Goal: Obtain resource: Download file/media

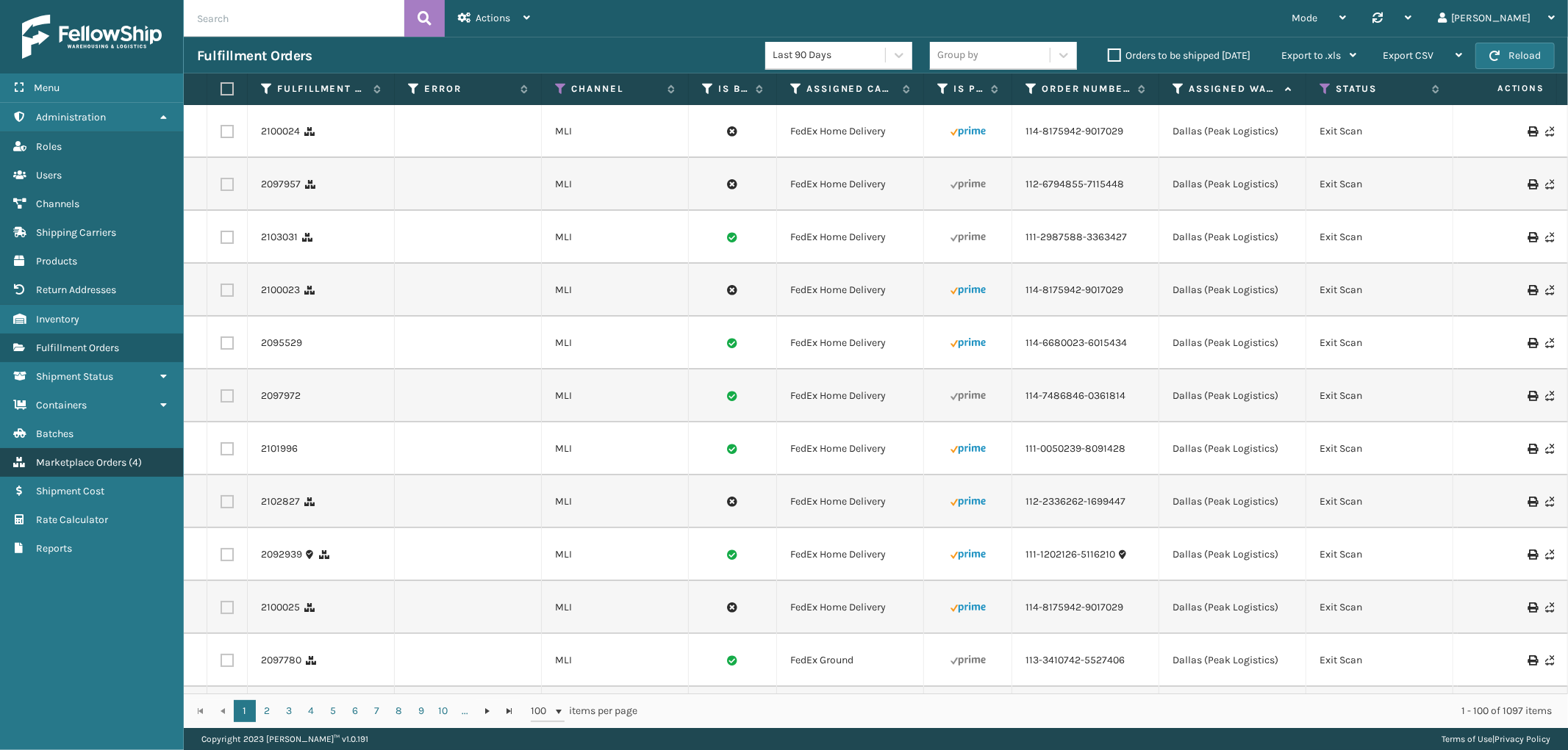
click at [62, 448] on link "Marketplace Orders Marketplace Orders ( 4 )" at bounding box center [92, 462] width 183 height 28
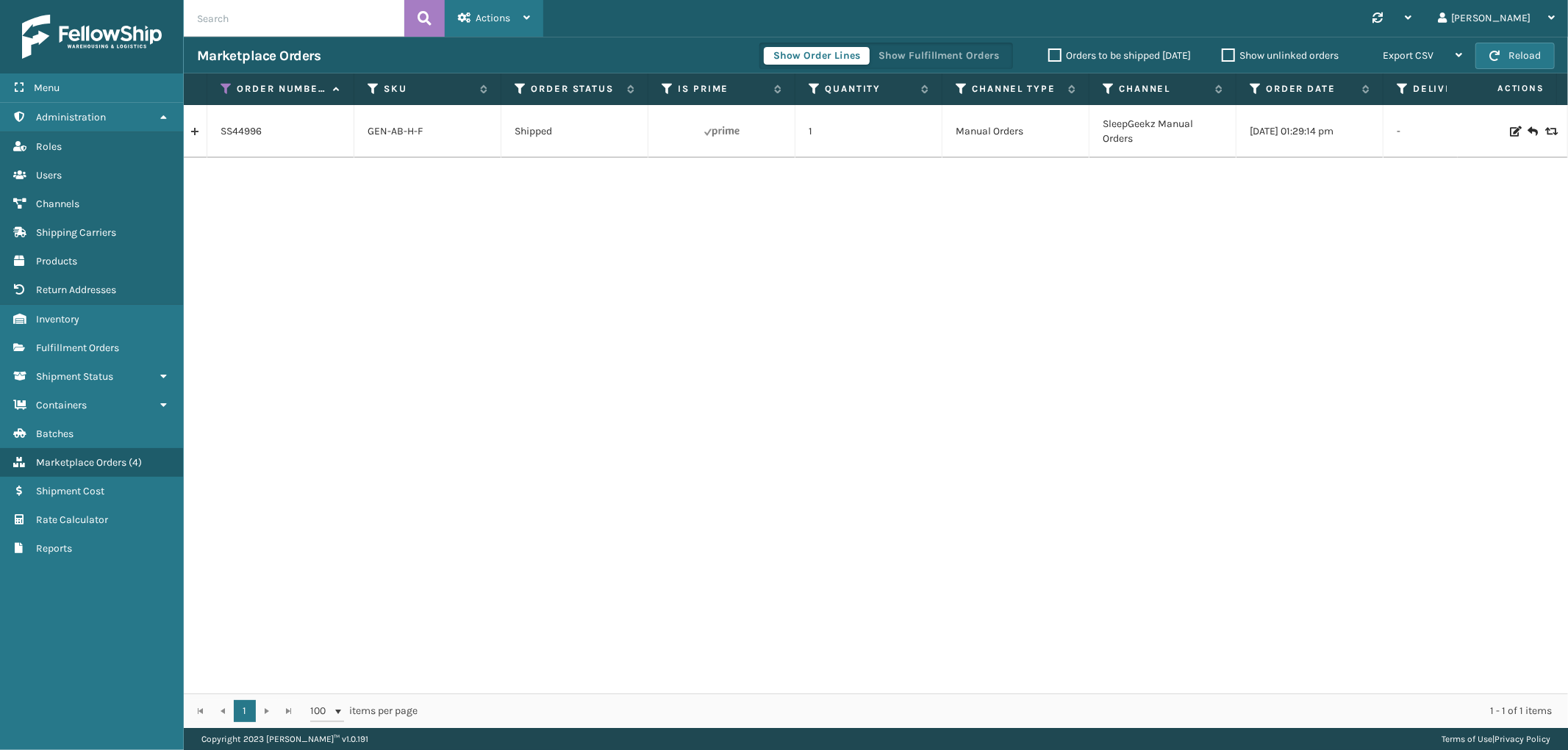
click at [500, 9] on div "Actions" at bounding box center [493, 18] width 72 height 37
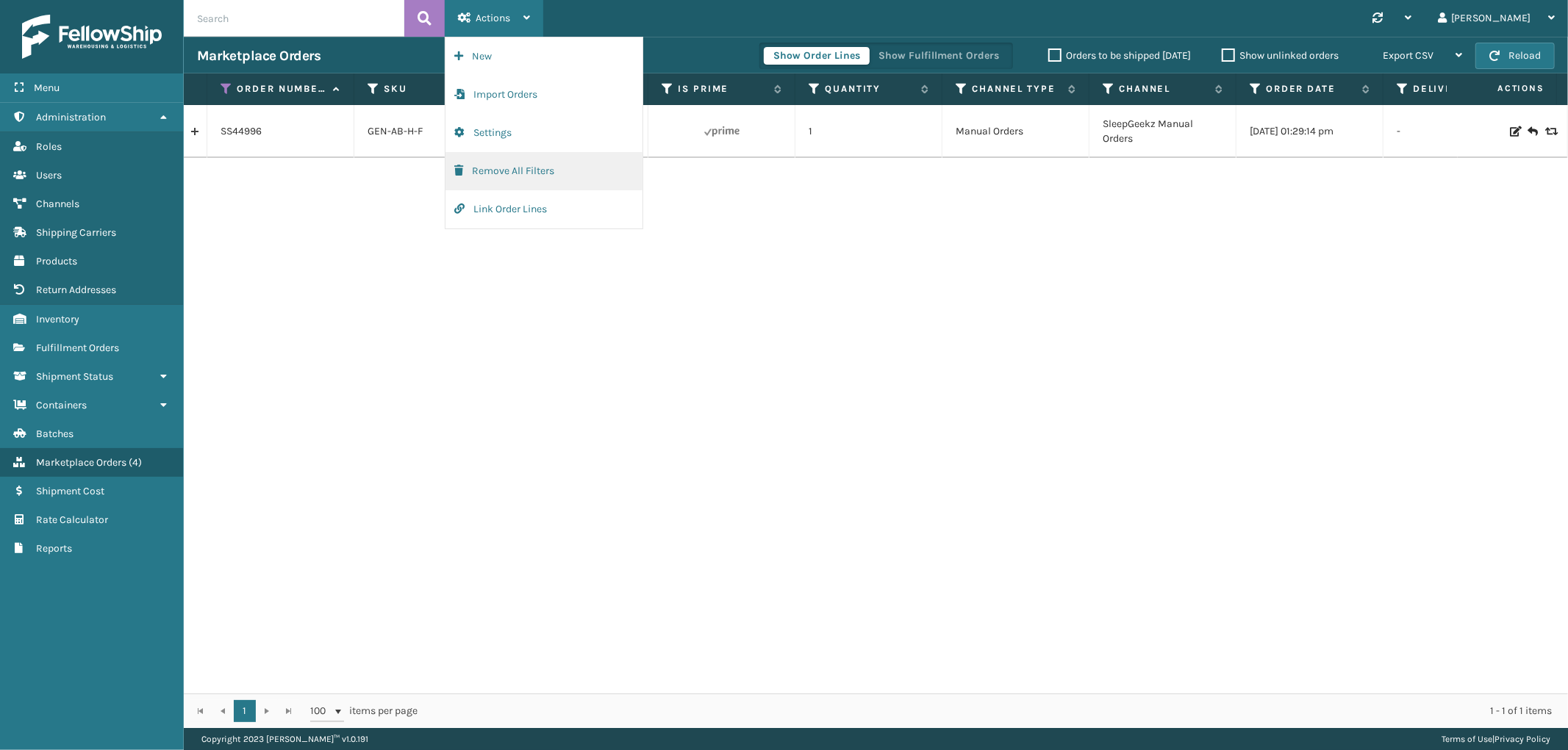
click at [493, 167] on button "Remove All Filters" at bounding box center [544, 171] width 197 height 38
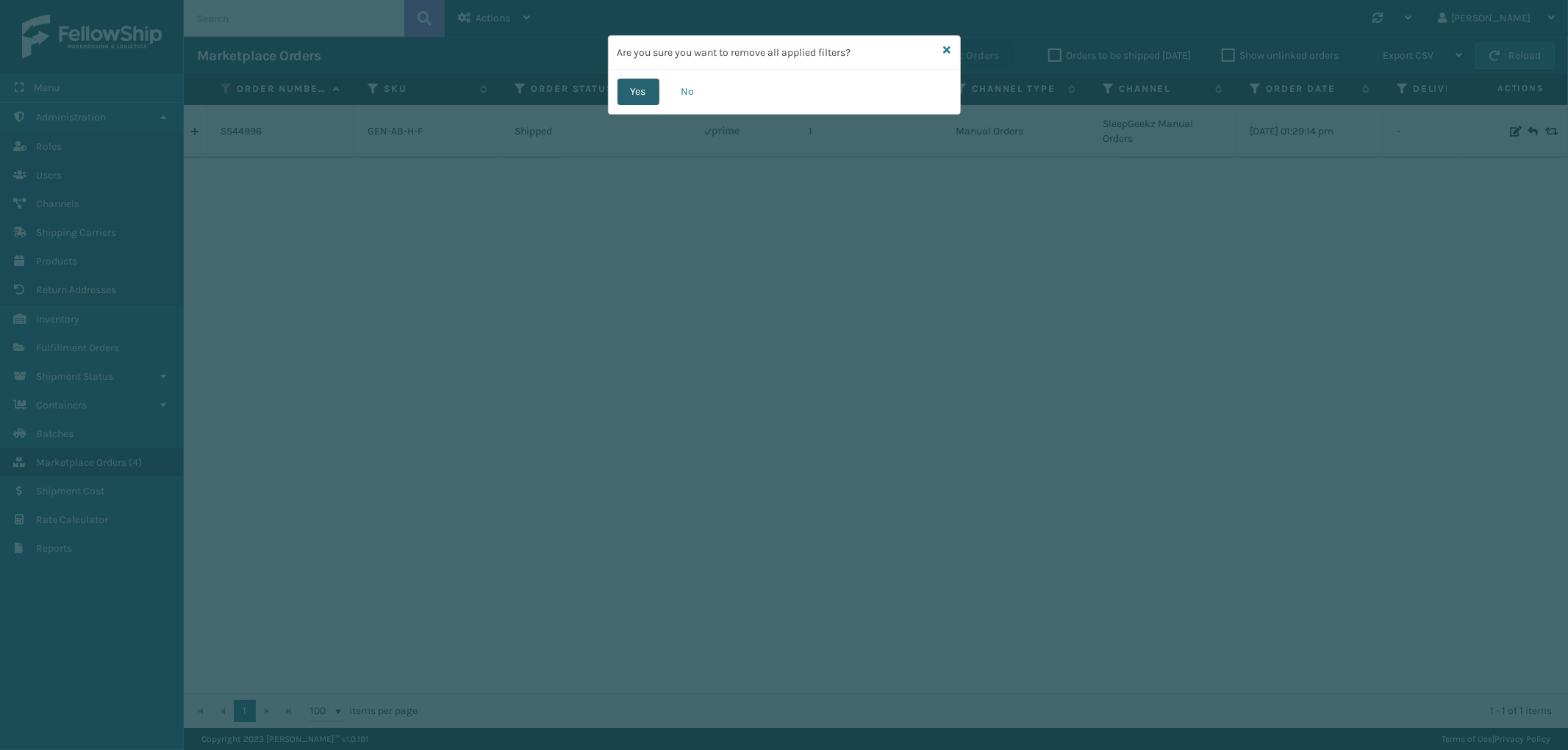
click at [622, 89] on button "Yes" at bounding box center [638, 91] width 42 height 27
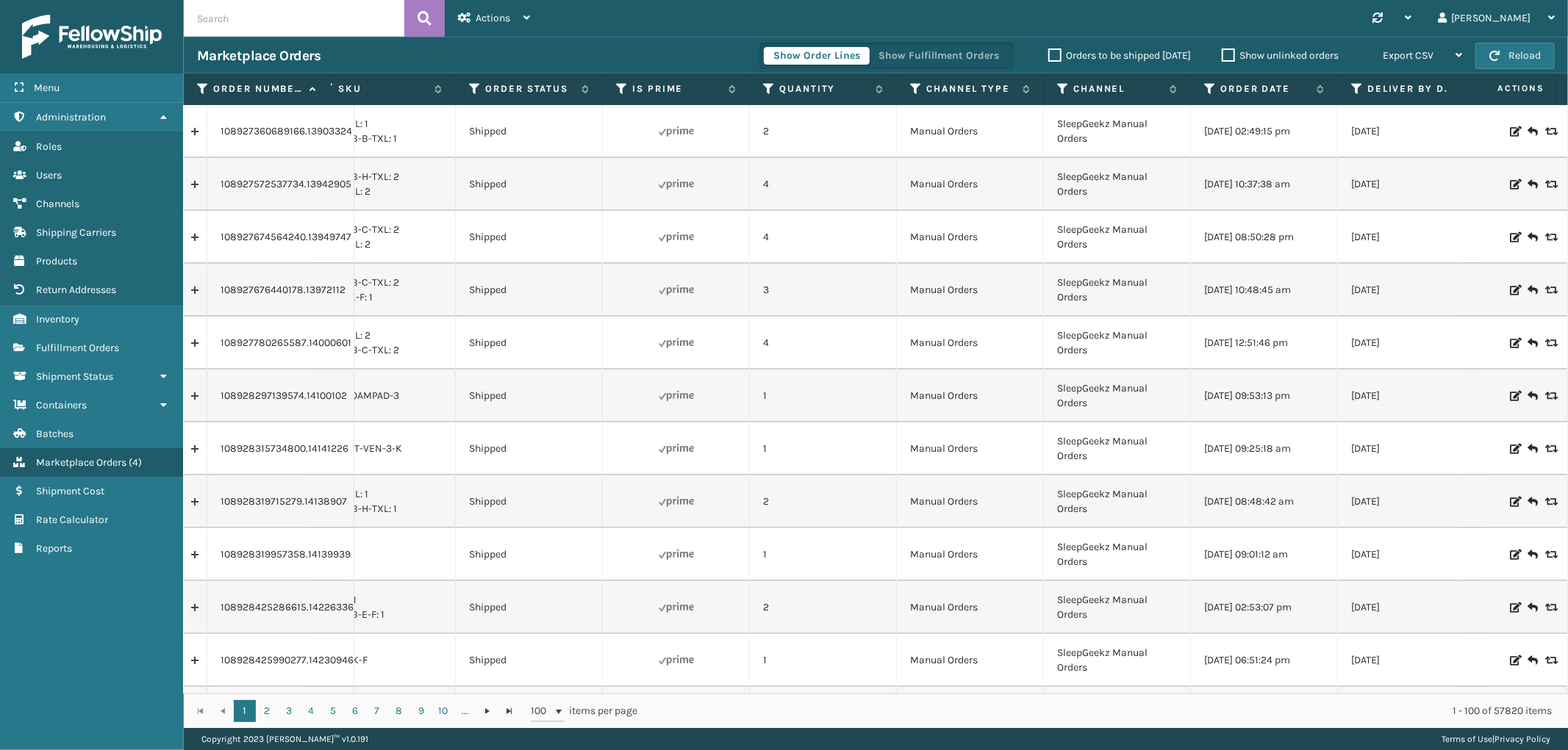
scroll to position [0, 83]
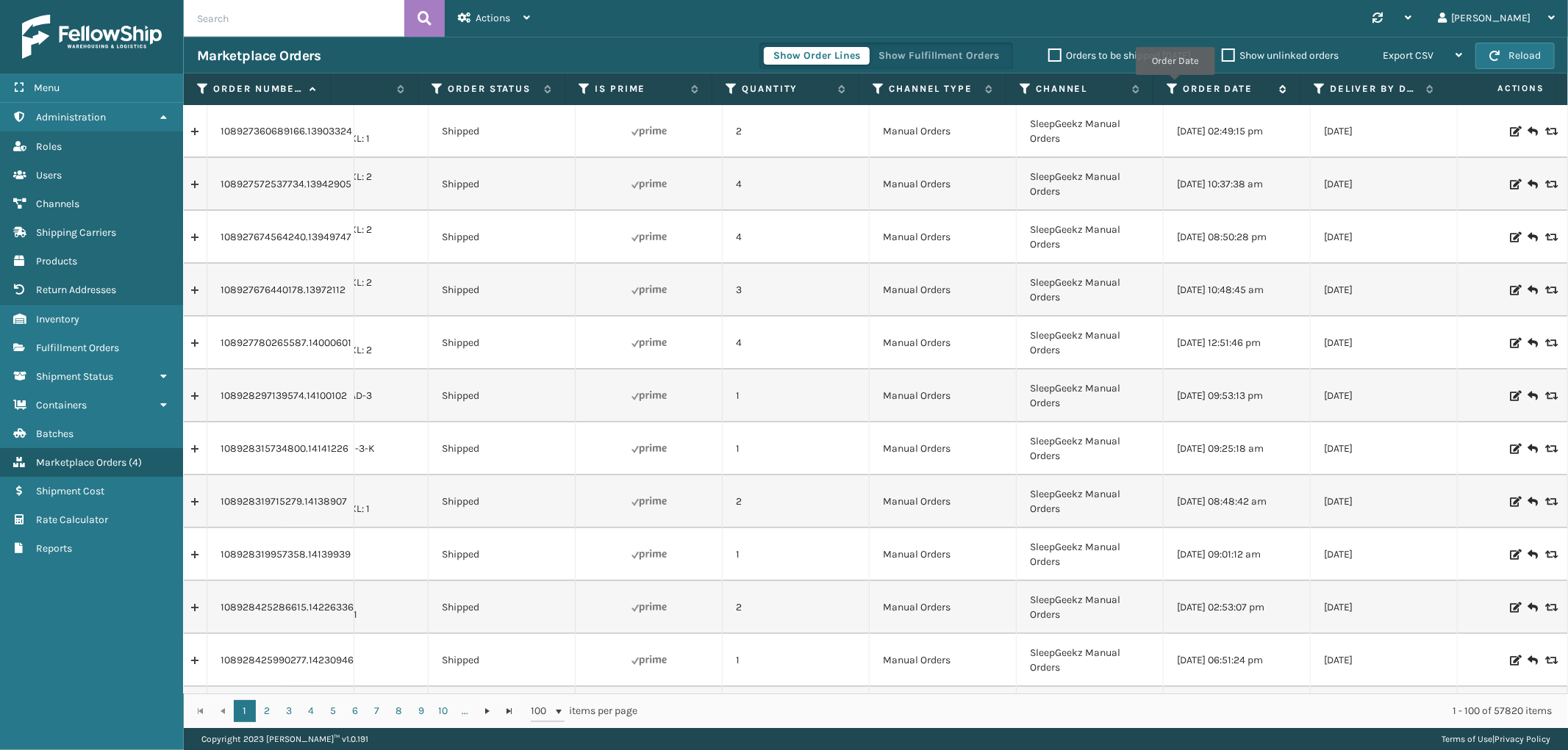
click at [1174, 85] on icon at bounding box center [1173, 88] width 12 height 13
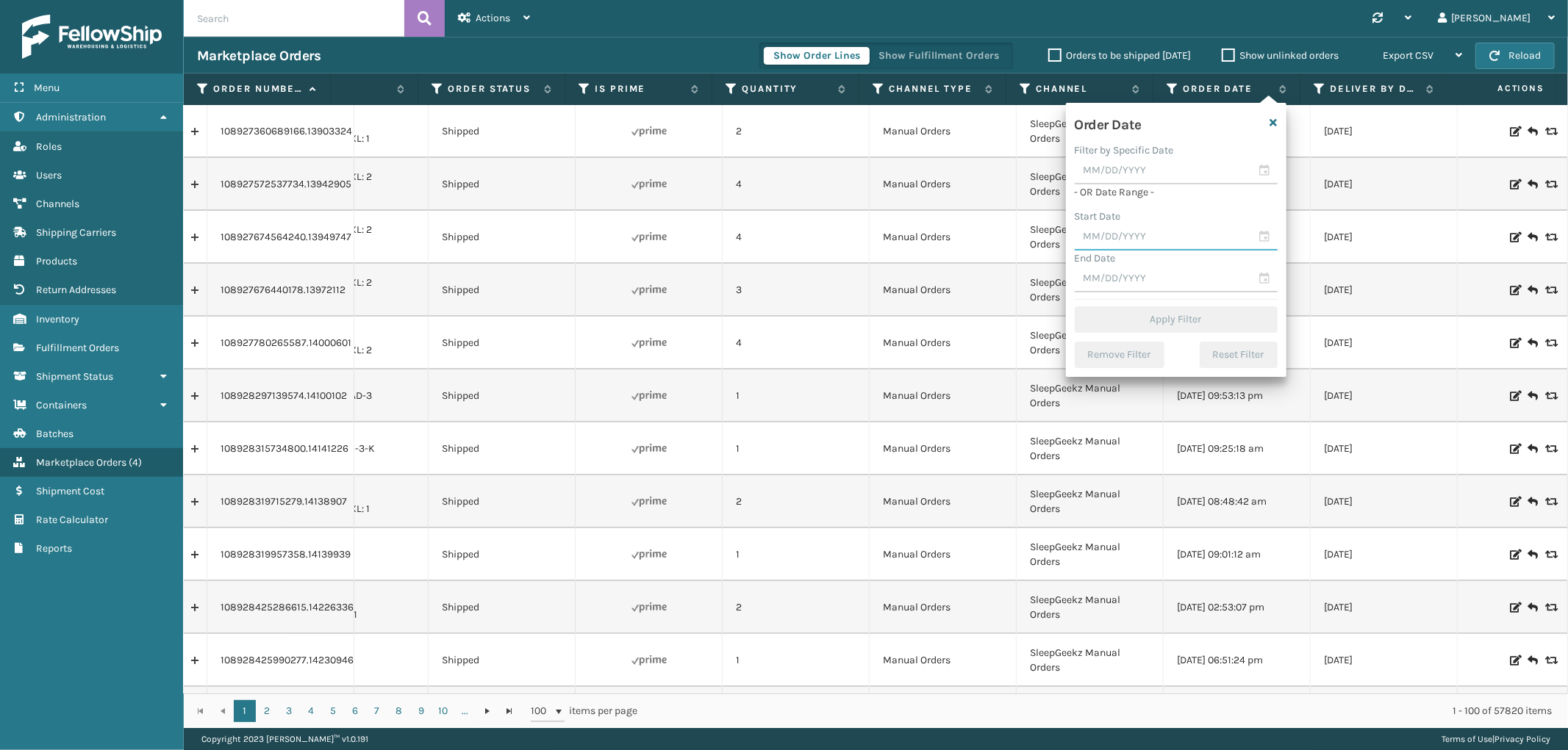
click at [1141, 240] on input "text" at bounding box center [1175, 237] width 203 height 27
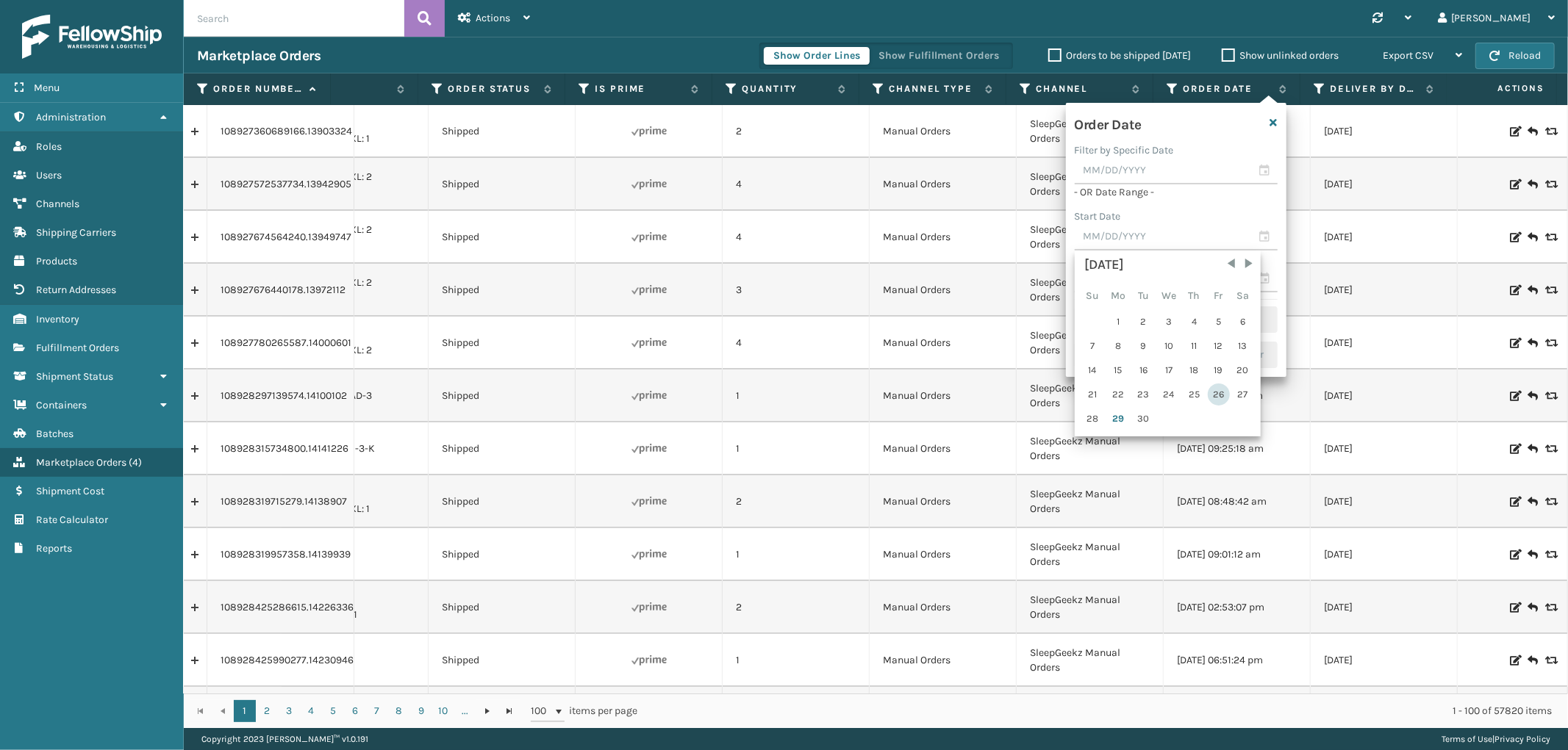
click at [1212, 393] on div "26" at bounding box center [1219, 394] width 22 height 22
type input "[DATE]"
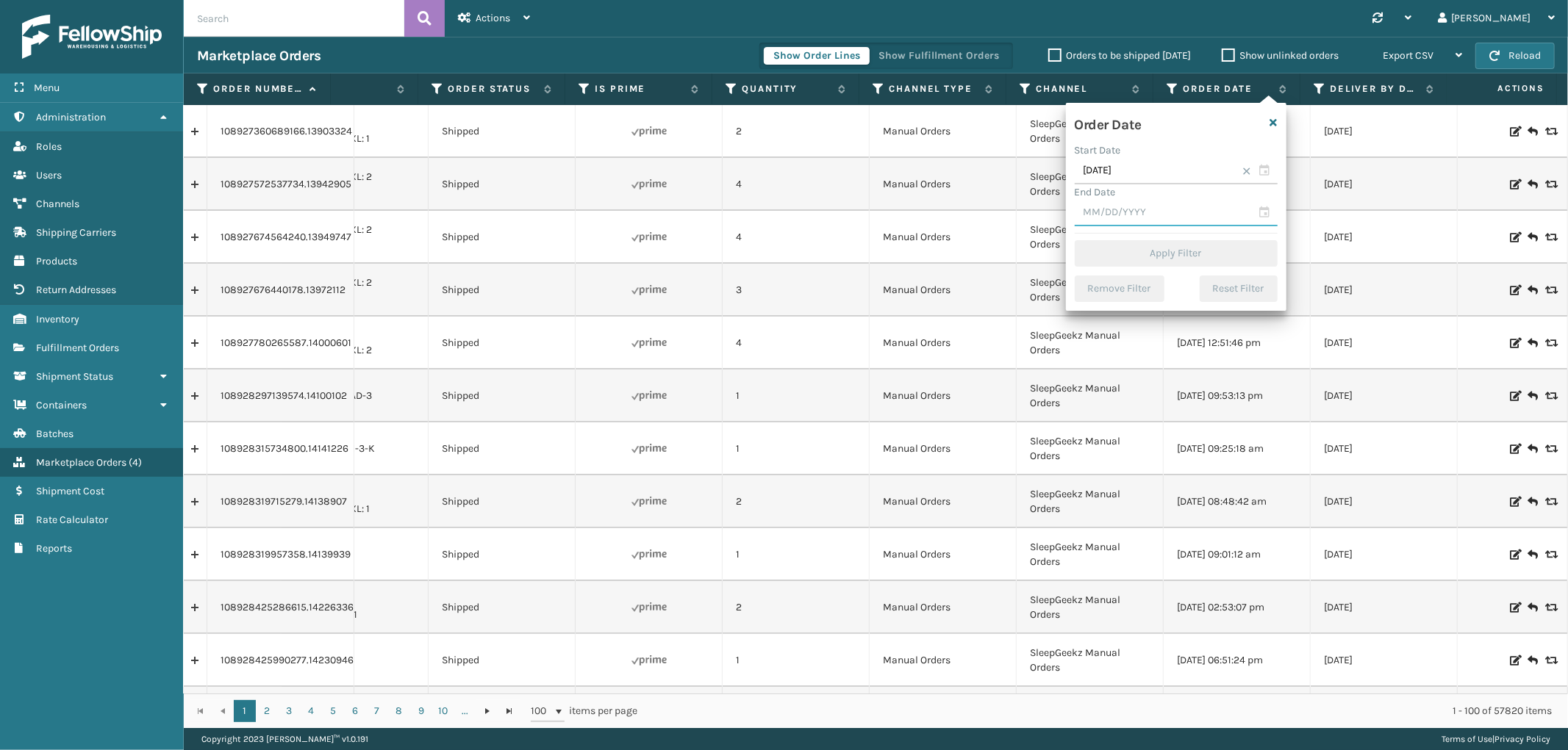
click at [1144, 210] on input "text" at bounding box center [1175, 213] width 203 height 27
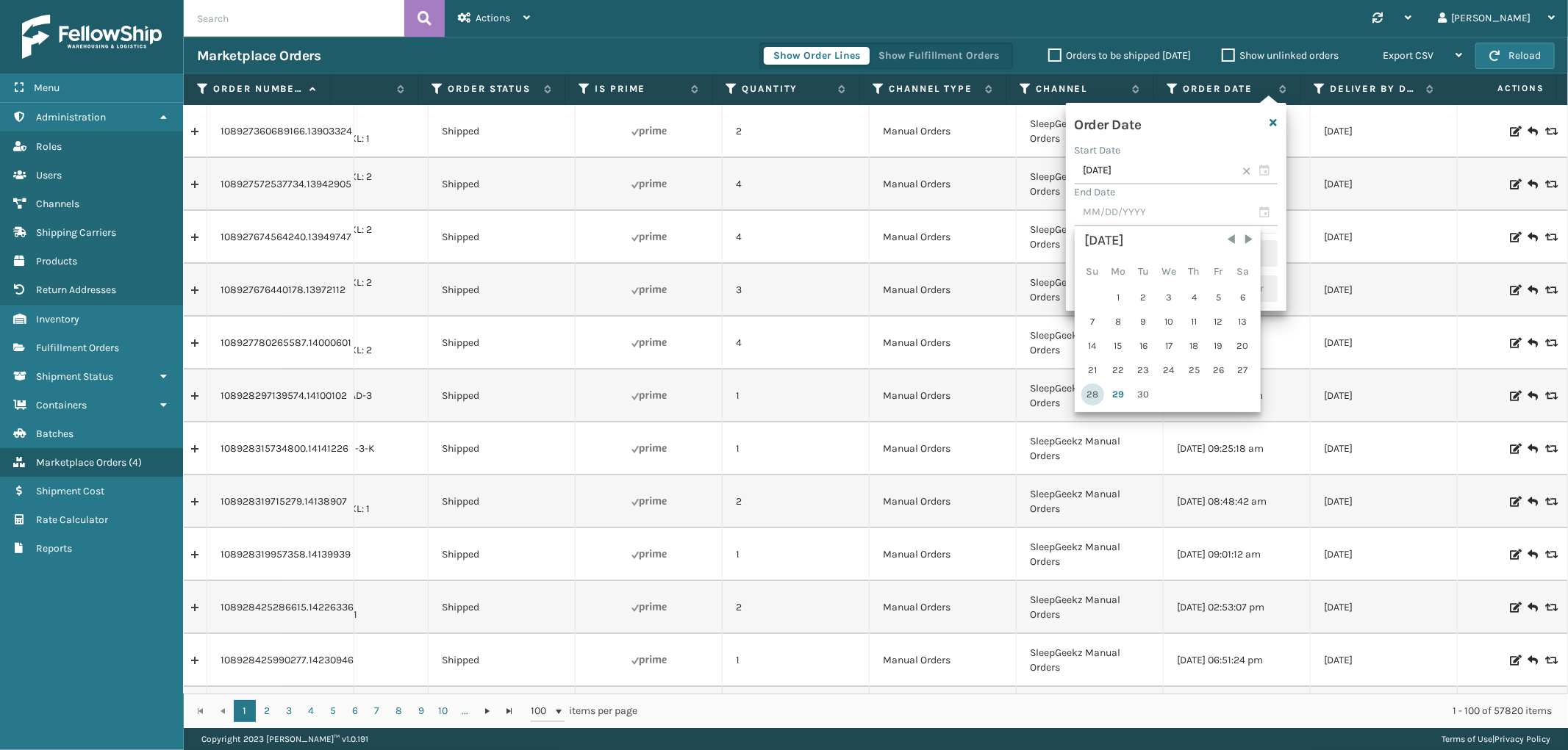
click at [1092, 389] on div "28" at bounding box center [1092, 394] width 22 height 22
type input "[DATE]"
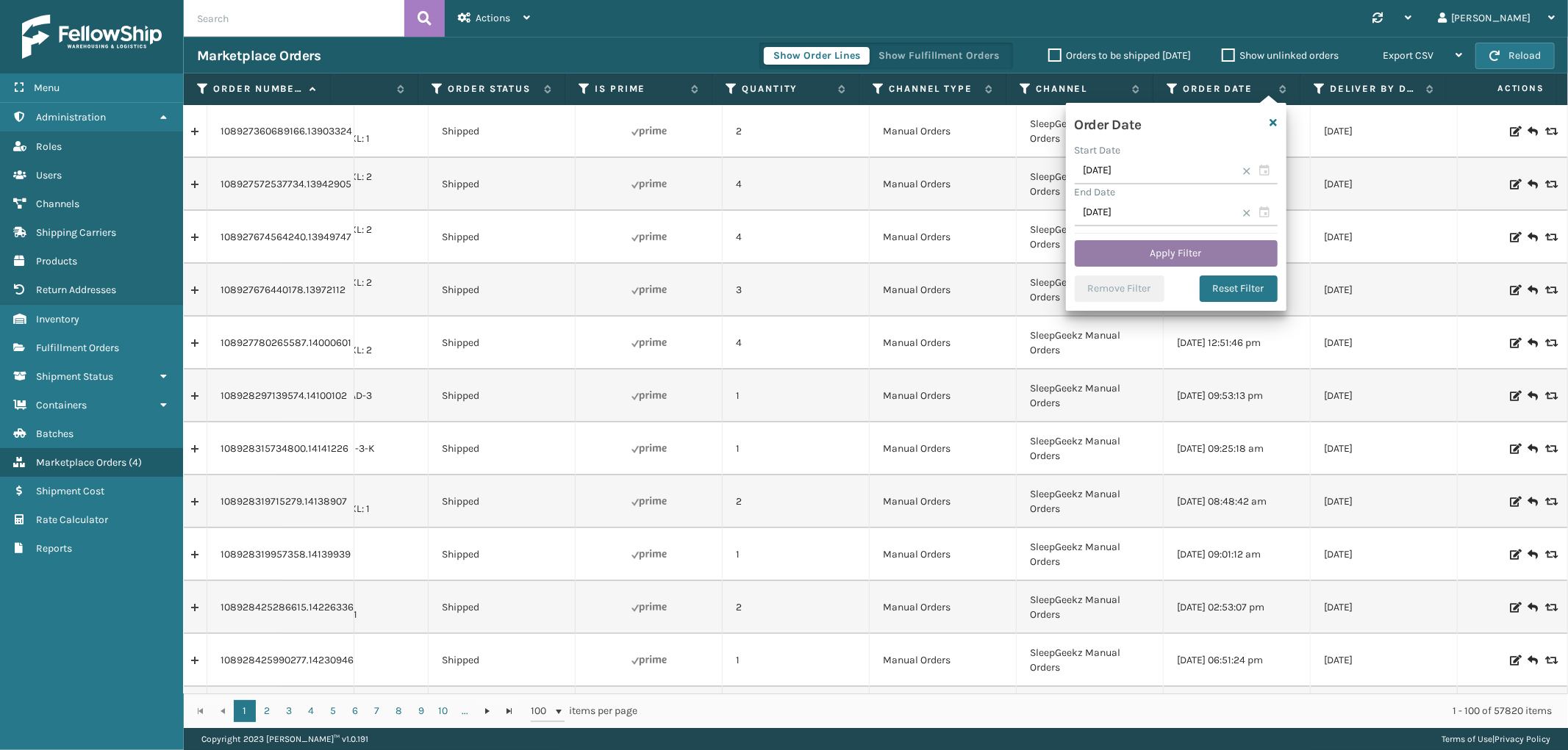
click at [1182, 249] on button "Apply Filter" at bounding box center [1175, 253] width 203 height 27
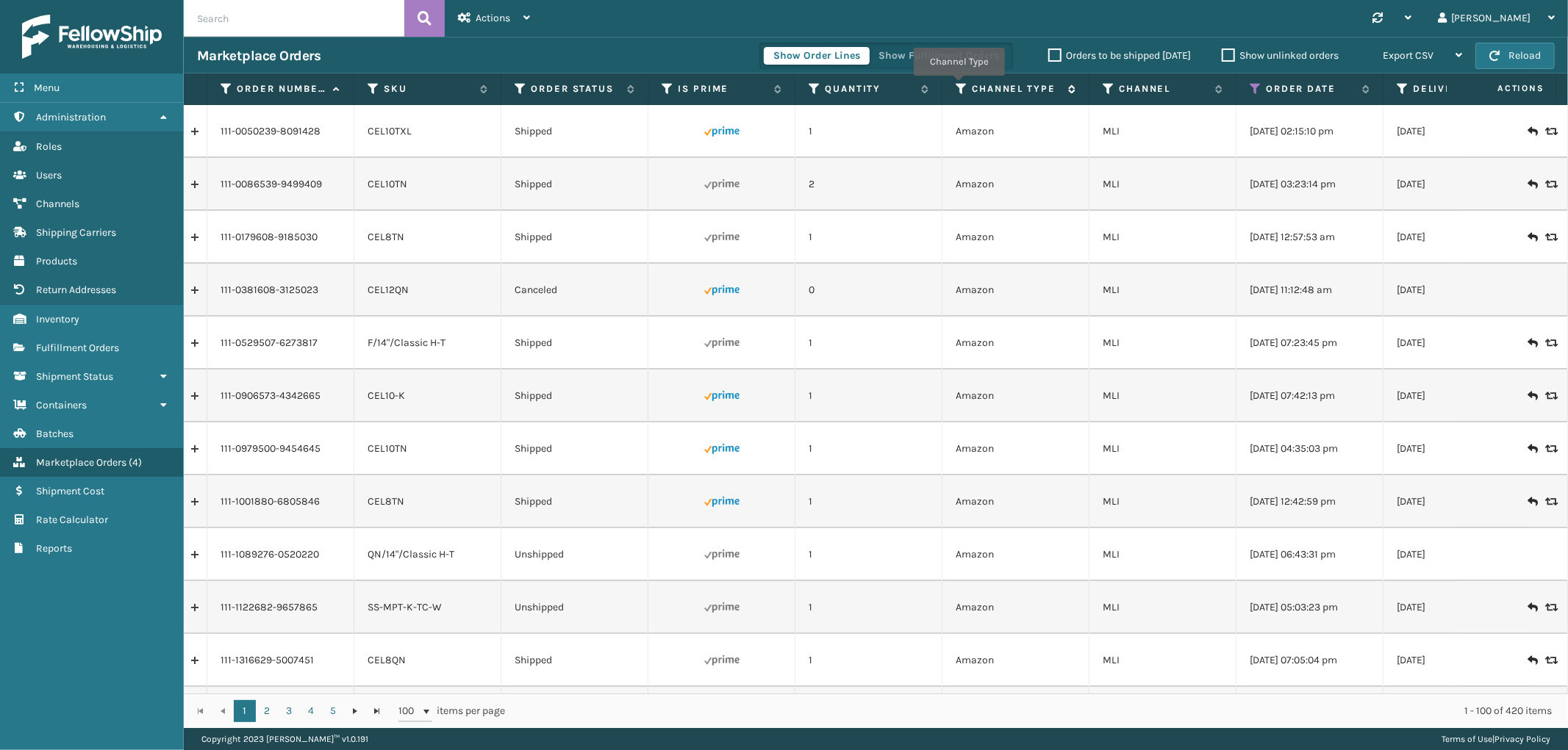
click at [958, 86] on icon at bounding box center [962, 88] width 12 height 13
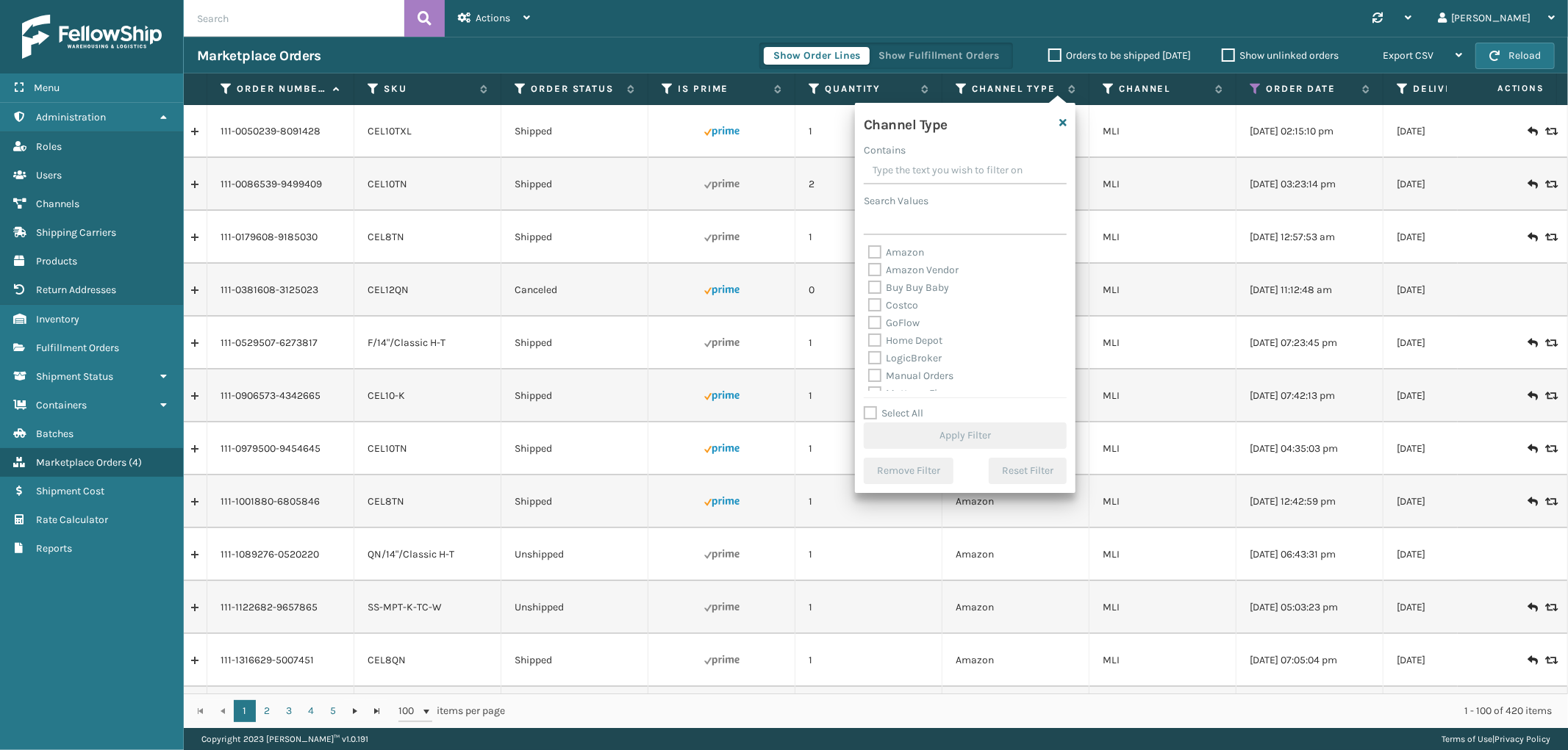
click at [875, 252] on label "Amazon" at bounding box center [895, 252] width 56 height 12
click at [869, 252] on input "Amazon" at bounding box center [868, 249] width 1 height 9
checkbox input "true"
click at [961, 433] on button "Apply Filter" at bounding box center [964, 435] width 203 height 27
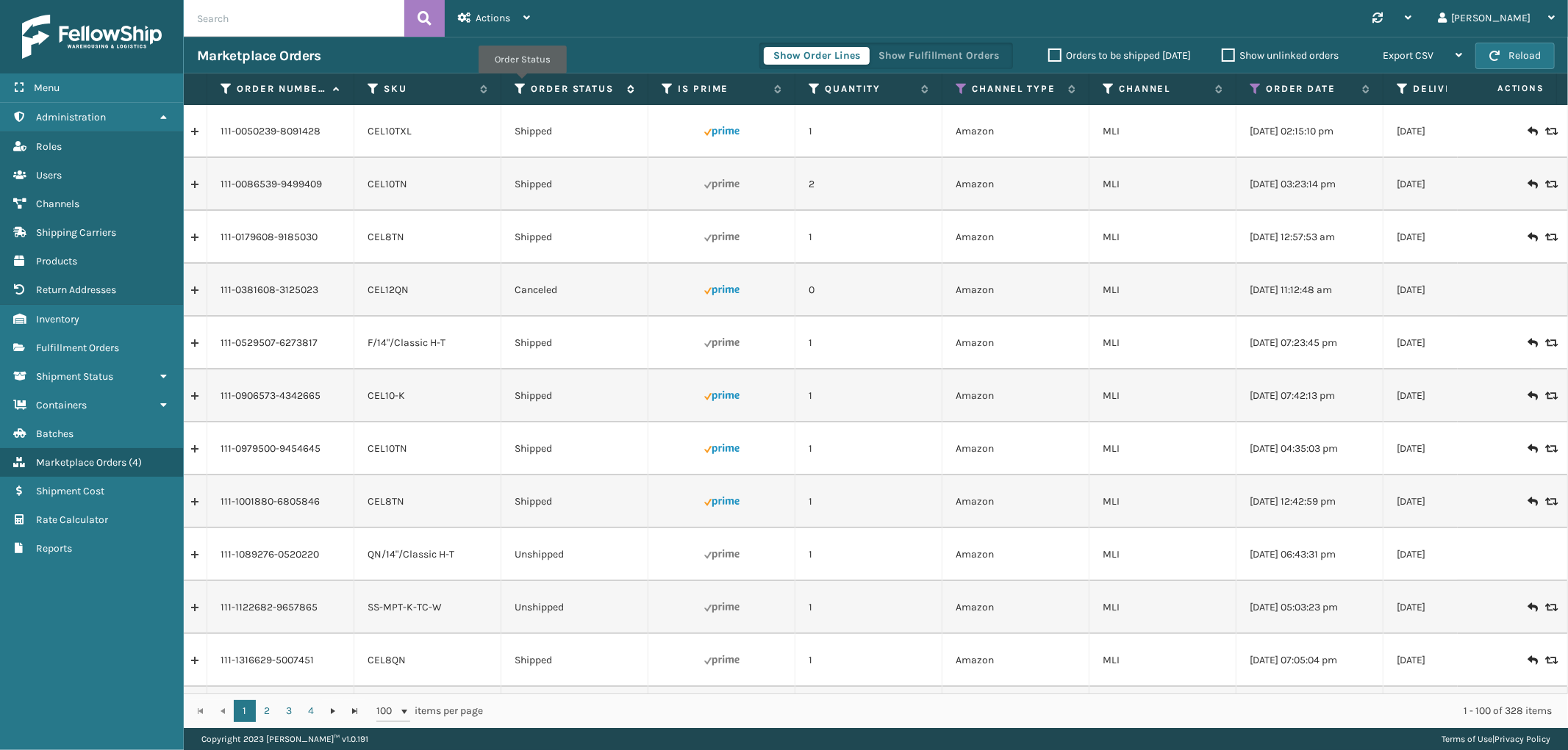
click at [522, 84] on icon at bounding box center [521, 88] width 12 height 13
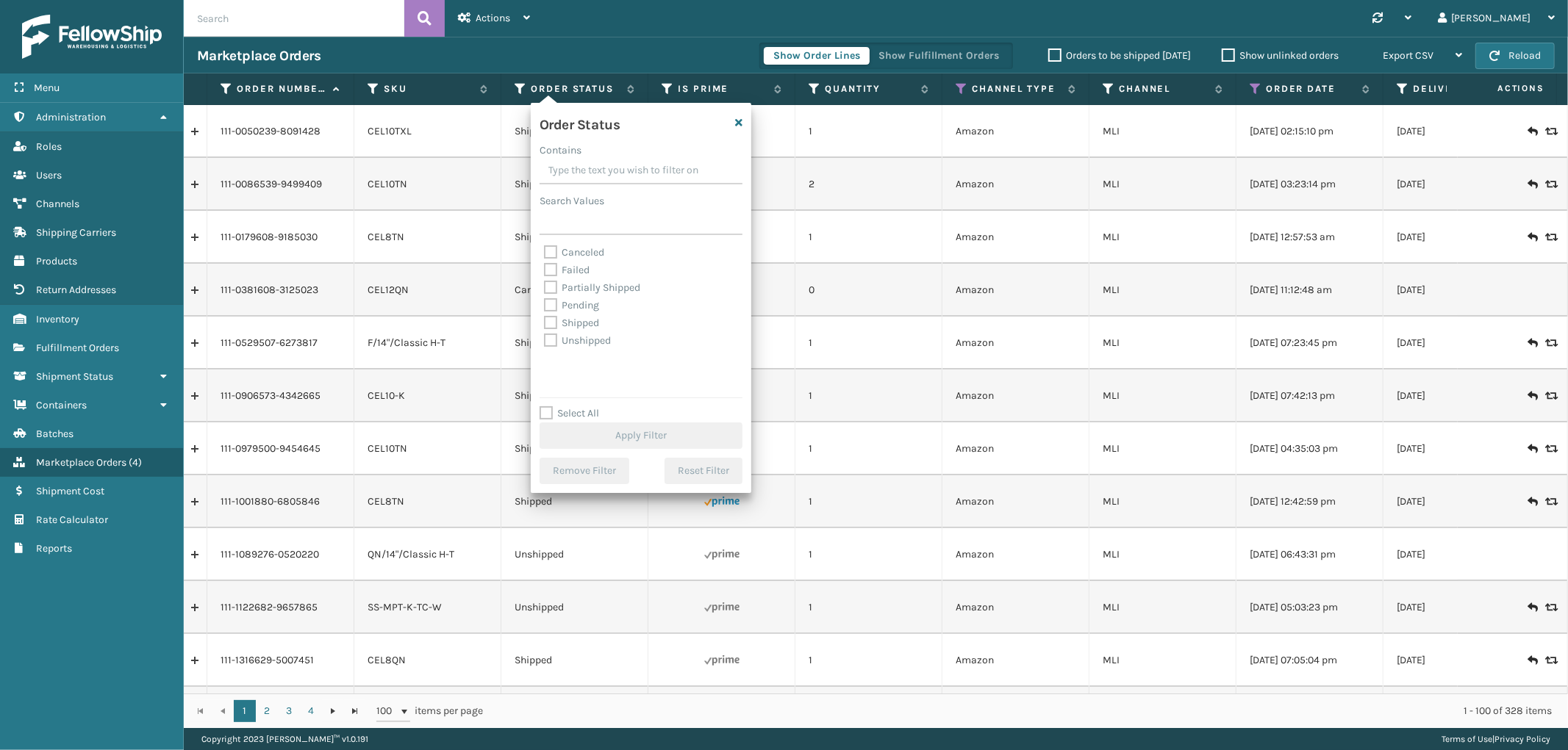
click at [545, 415] on label "Select All" at bounding box center [569, 413] width 60 height 12
click at [545, 407] on input "Select All" at bounding box center [649, 406] width 220 height 2
checkbox input "true"
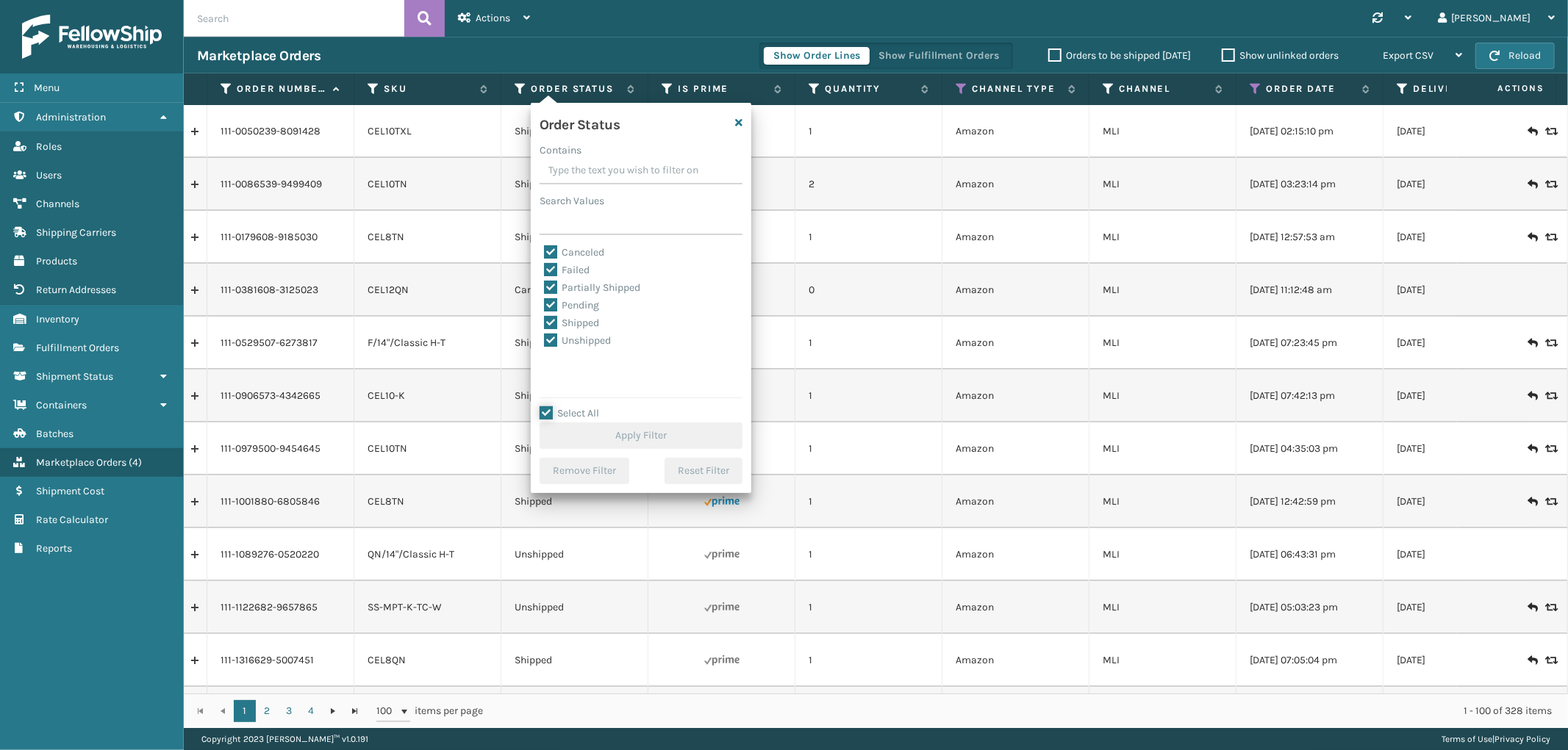
checkbox input "true"
click at [554, 250] on label "Canceled" at bounding box center [574, 252] width 60 height 12
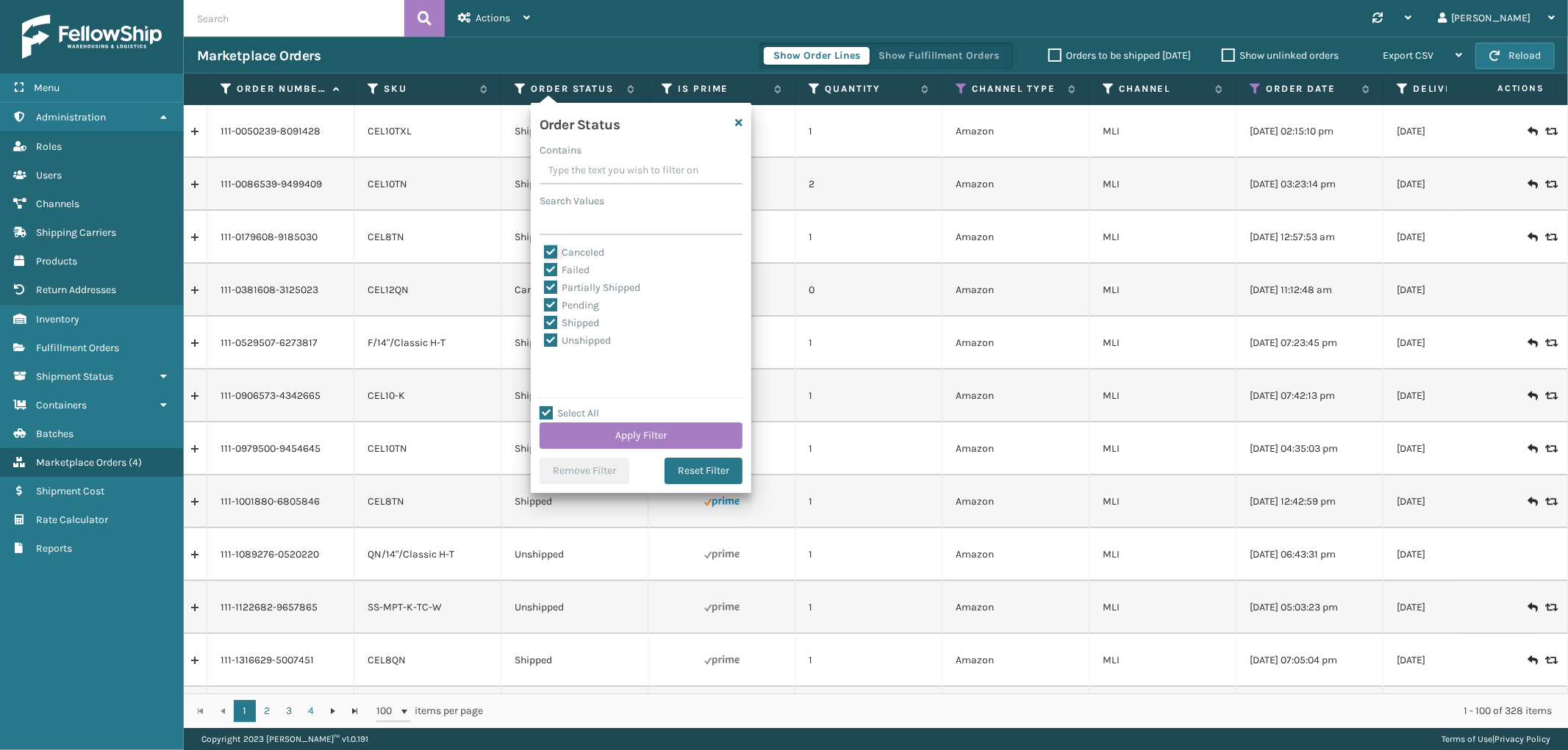
click at [545, 250] on input "Canceled" at bounding box center [544, 249] width 1 height 9
checkbox input "false"
click at [652, 426] on button "Apply Filter" at bounding box center [641, 435] width 203 height 27
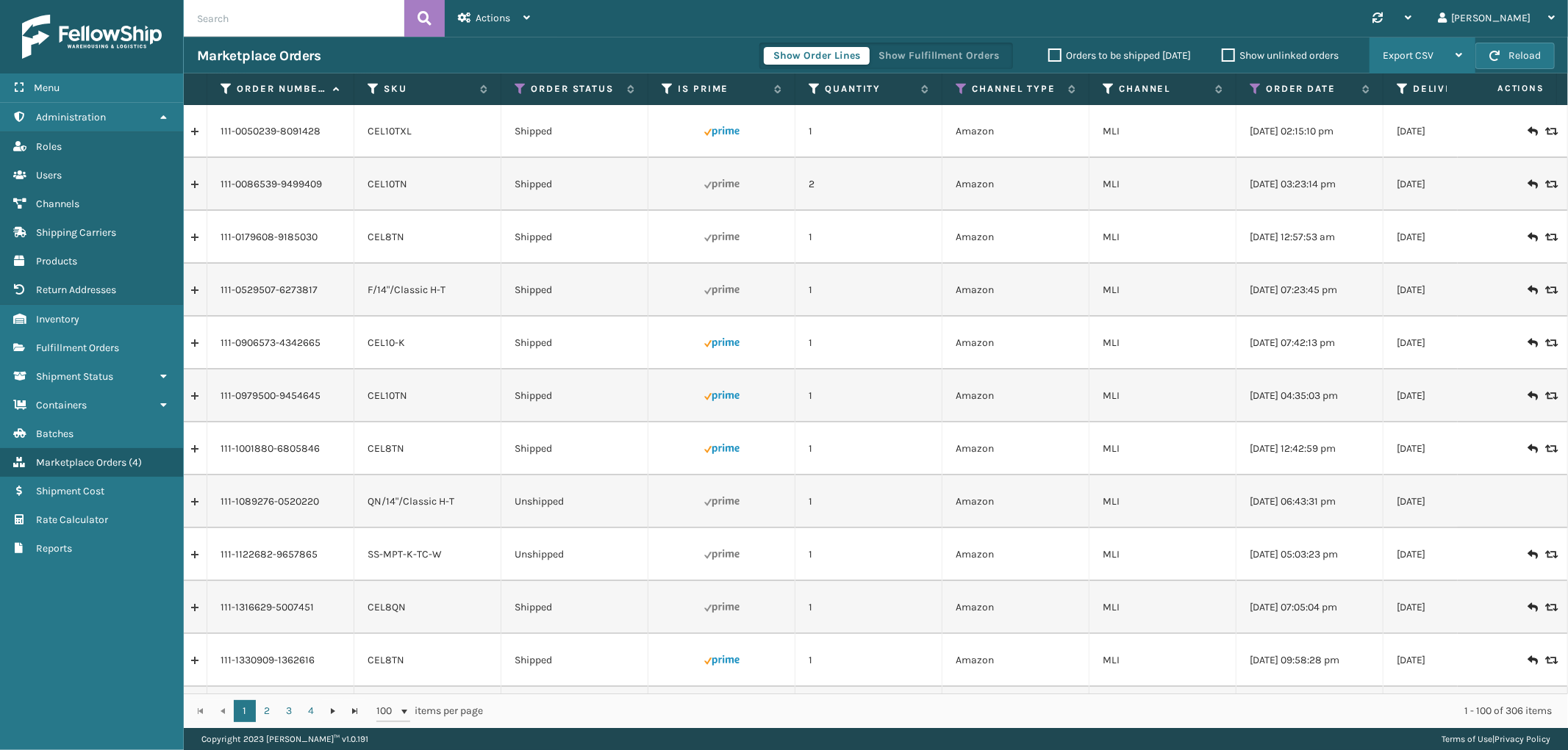
click at [1407, 60] on span "Export CSV" at bounding box center [1407, 55] width 51 height 12
click at [1366, 133] on li "Export All Pages" at bounding box center [1375, 135] width 197 height 40
click at [90, 333] on link "Fulfillment Orders" at bounding box center [92, 347] width 183 height 28
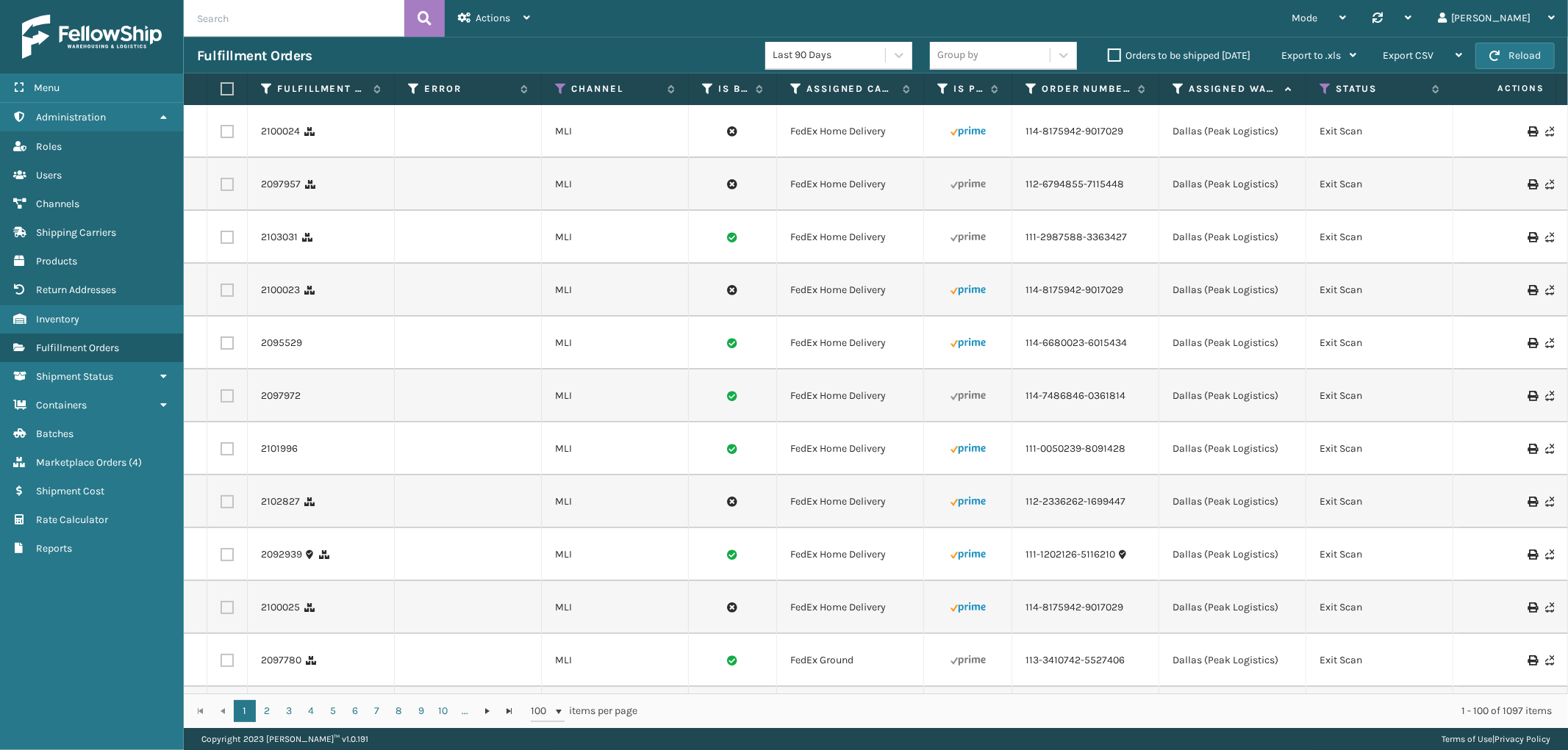
click at [79, 370] on span "Shipment Status" at bounding box center [74, 376] width 77 height 12
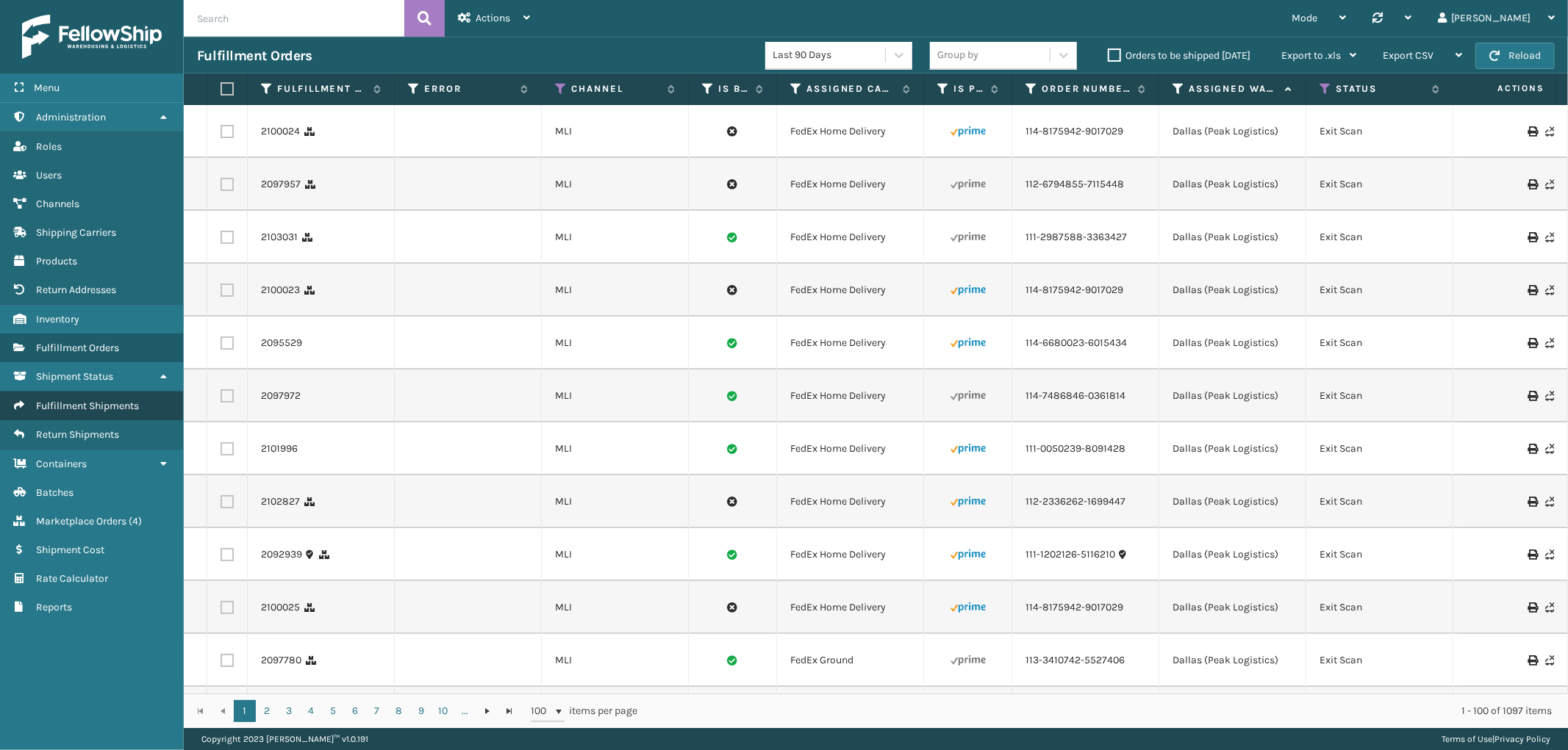
click at [78, 400] on span "Fulfillment Shipments" at bounding box center [87, 406] width 103 height 12
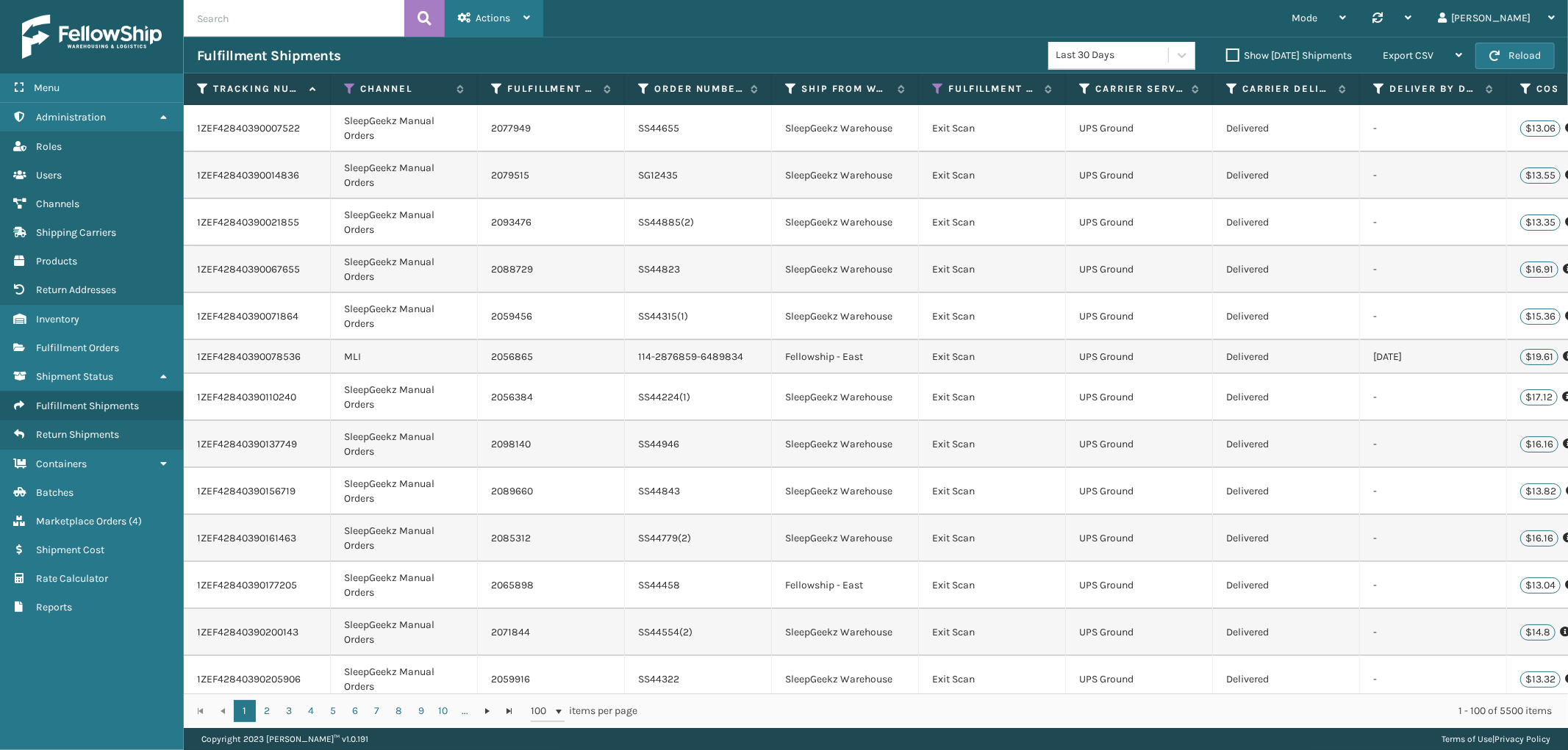
click at [503, 24] on div "Actions" at bounding box center [493, 18] width 72 height 37
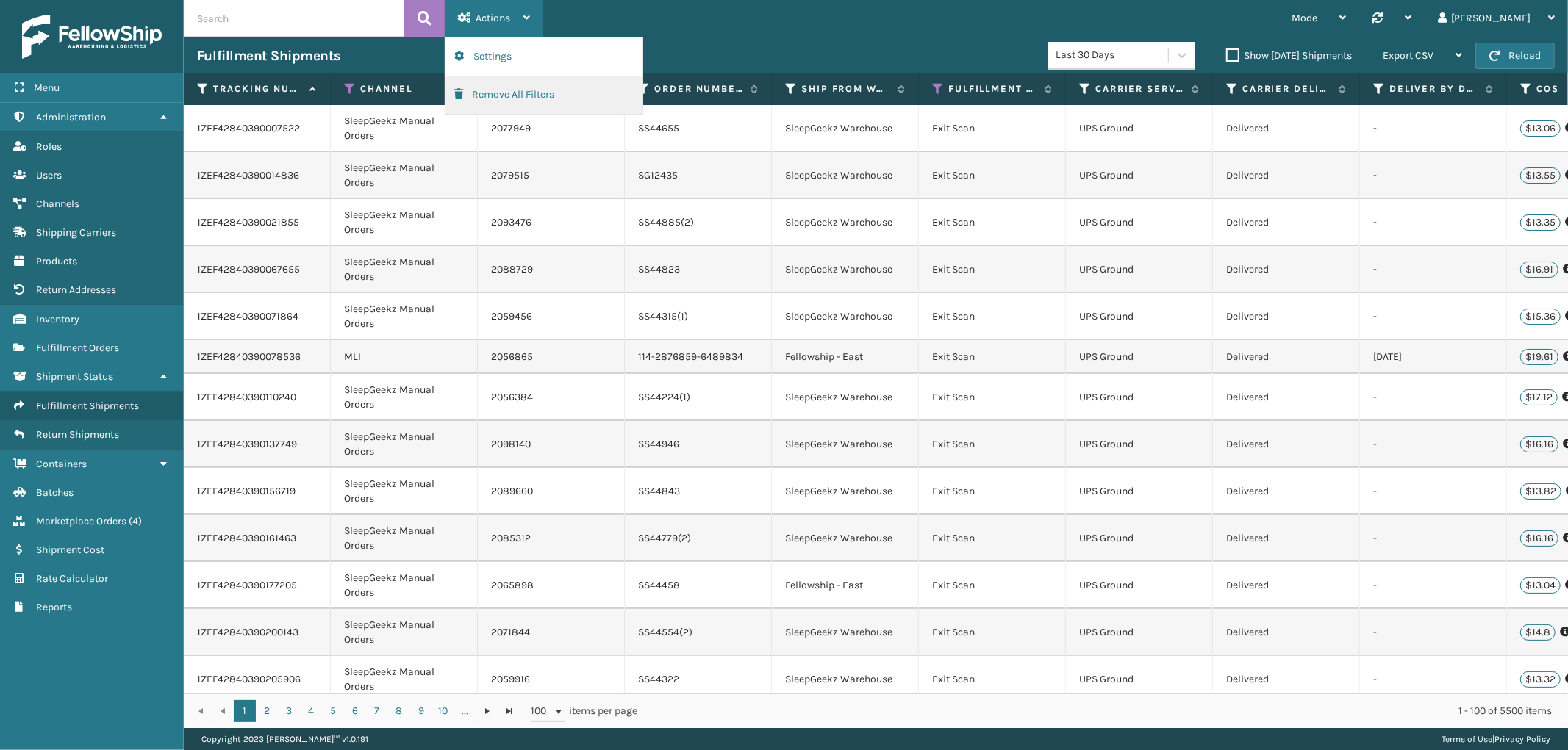
click at [506, 93] on button "Remove All Filters" at bounding box center [544, 95] width 197 height 38
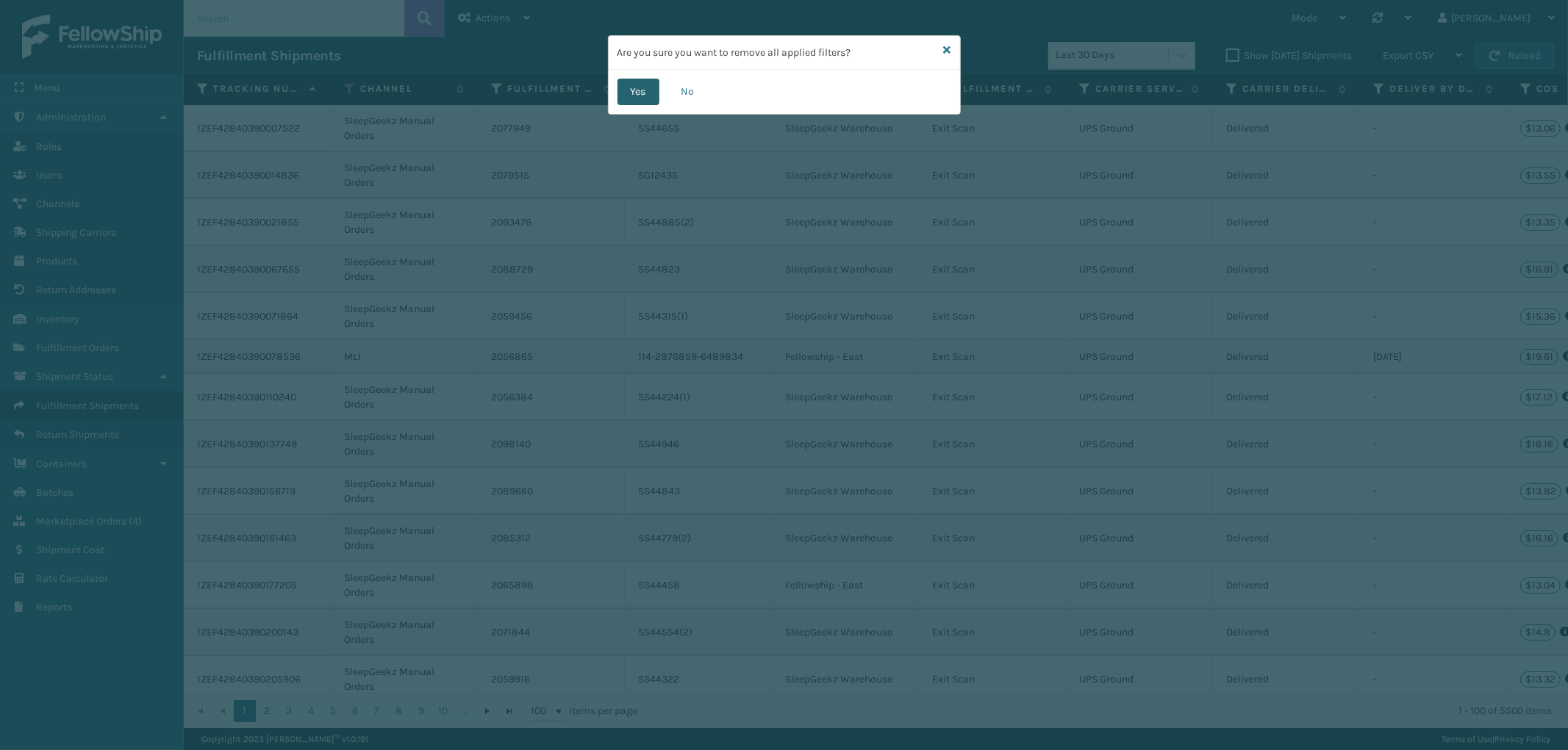
click at [641, 94] on button "Yes" at bounding box center [638, 91] width 42 height 27
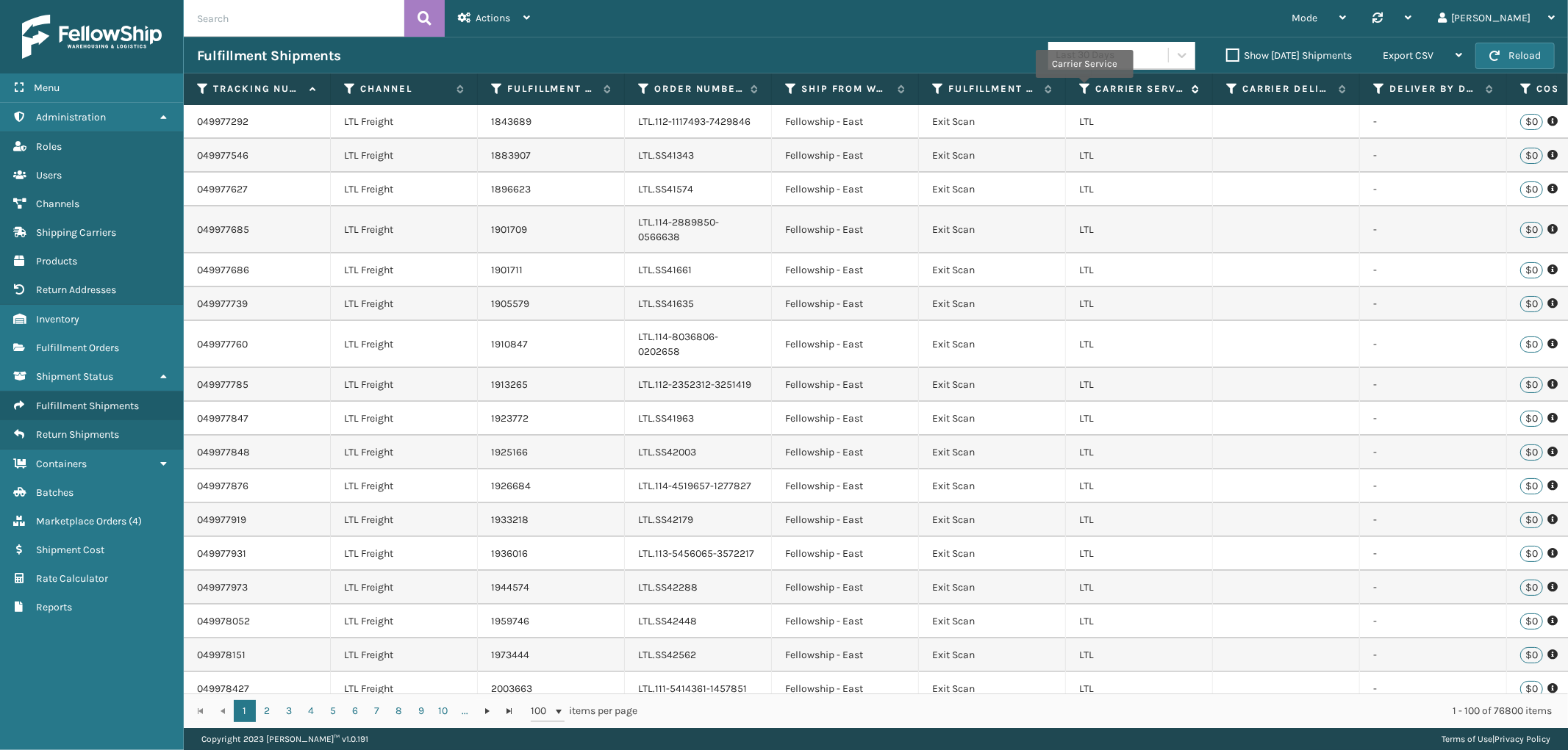
click at [1084, 88] on icon at bounding box center [1085, 88] width 12 height 13
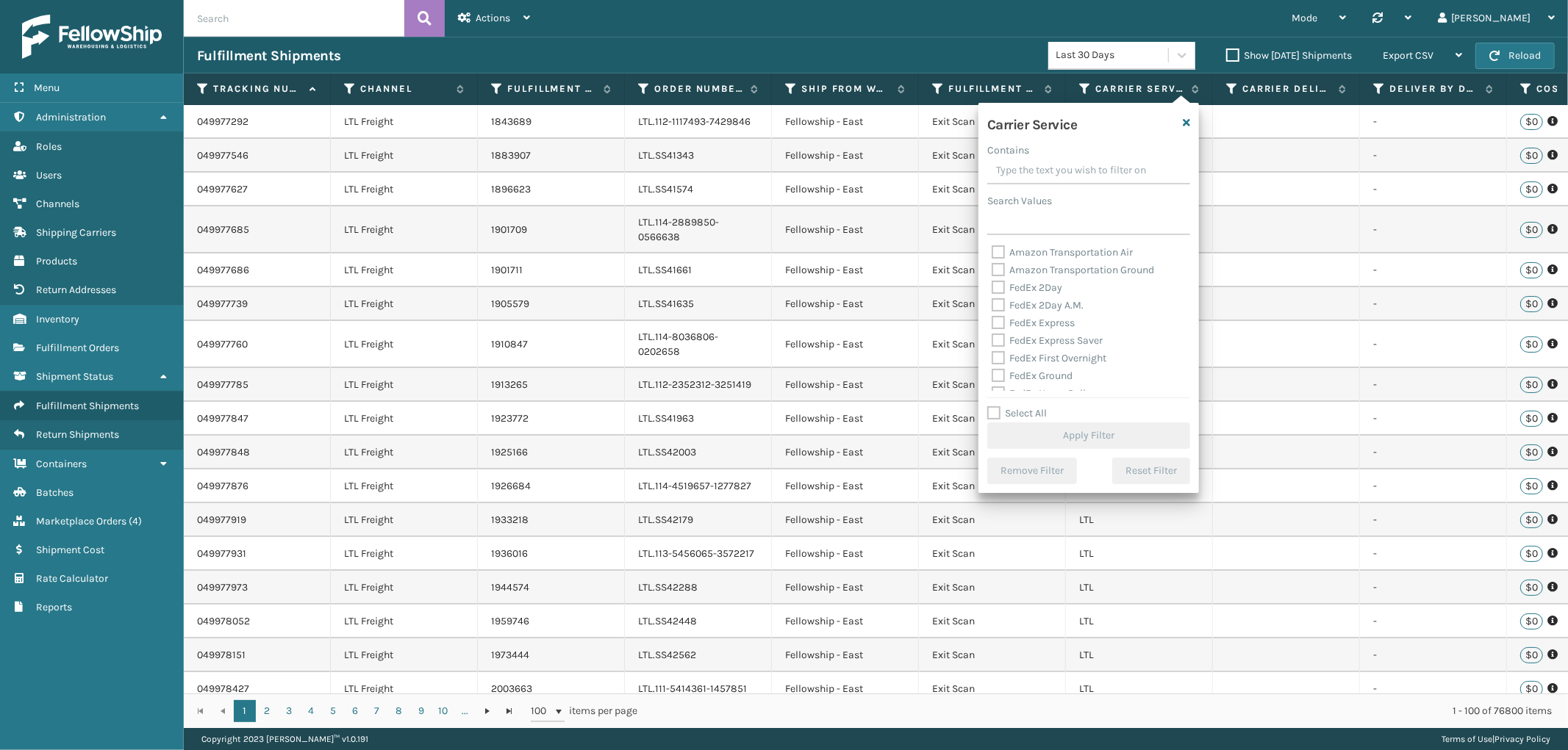
click at [988, 417] on label "Select All" at bounding box center [1016, 413] width 60 height 12
click at [988, 407] on input "Select All" at bounding box center [1097, 406] width 220 height 2
checkbox input "true"
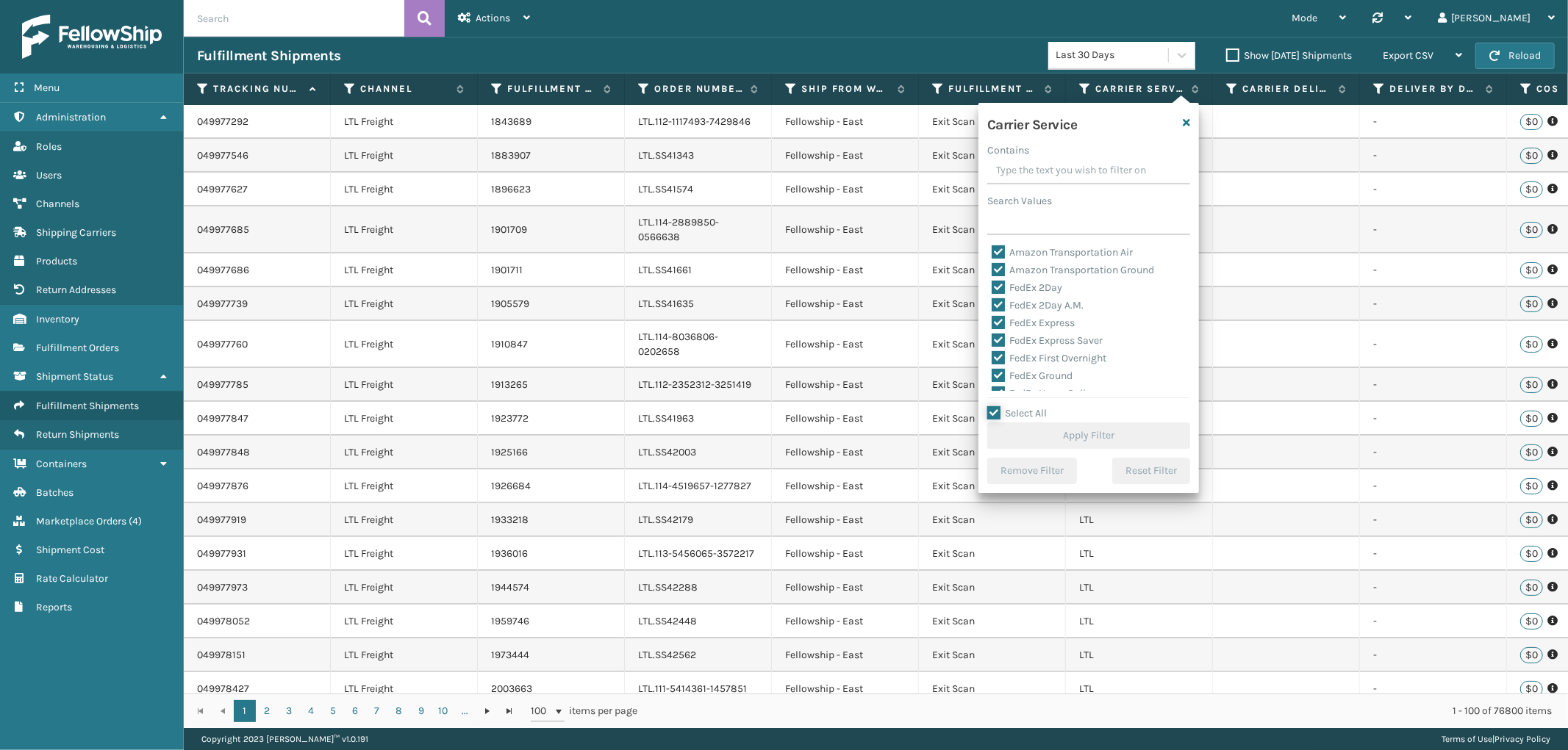
checkbox input "true"
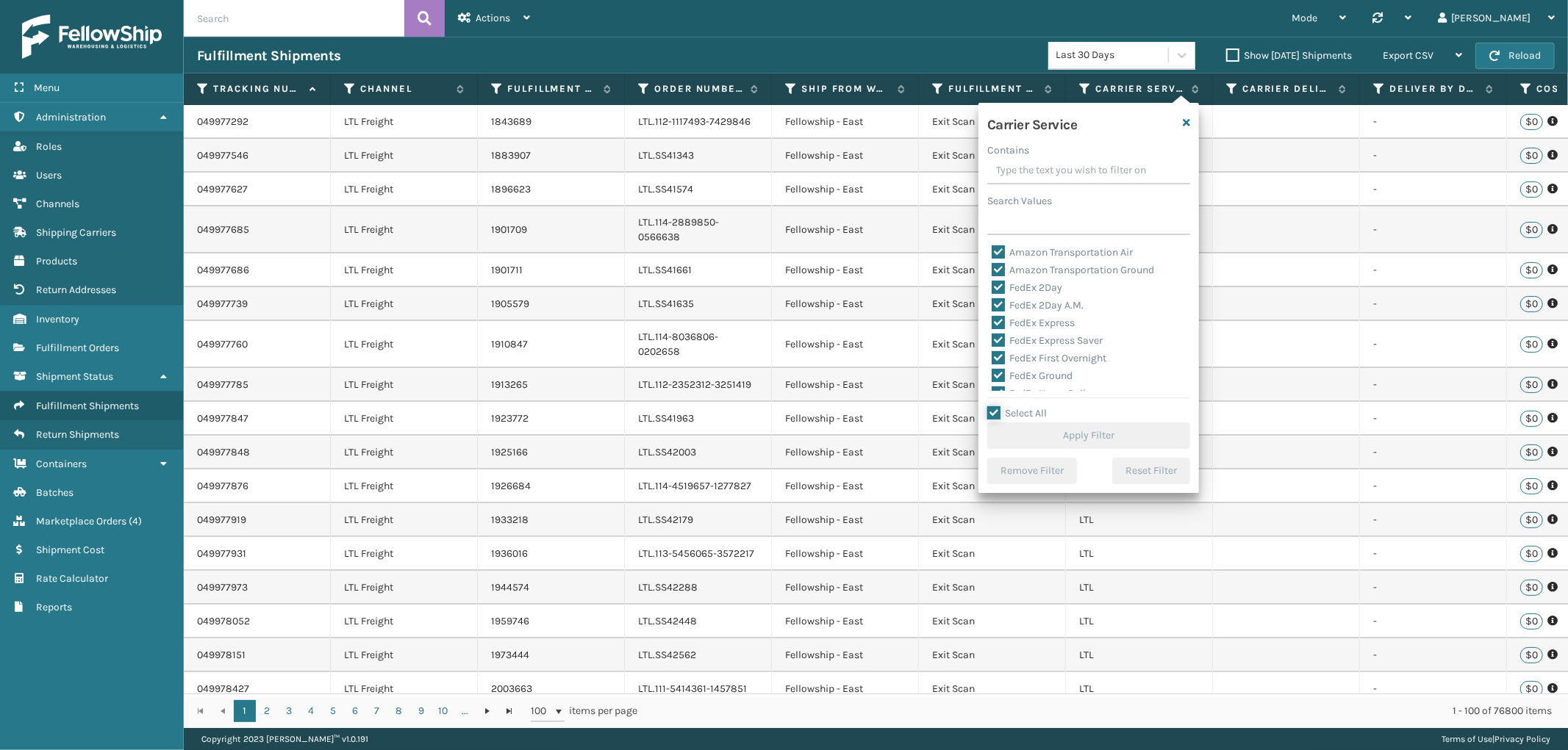
checkbox input "true"
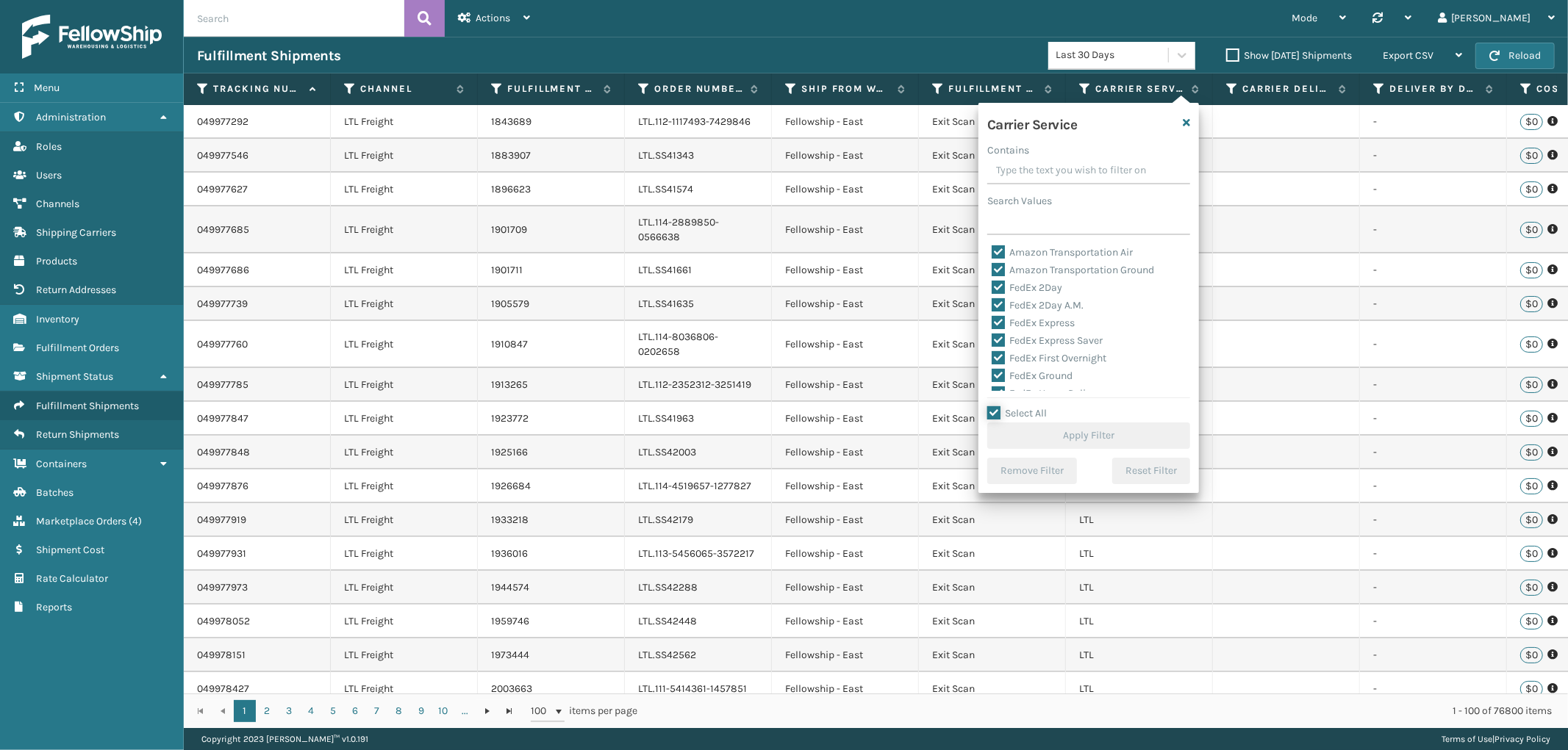
checkbox input "true"
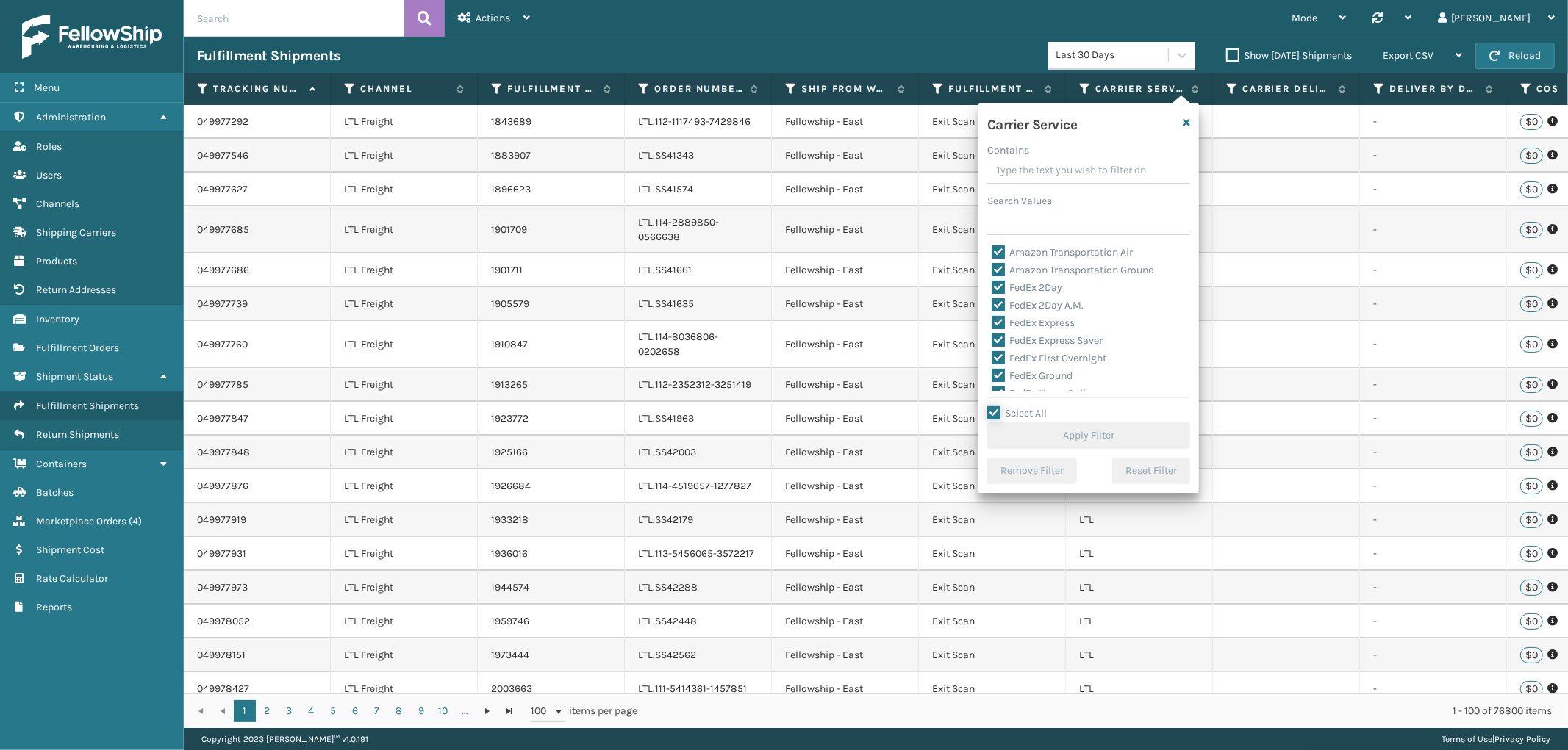
checkbox input "true"
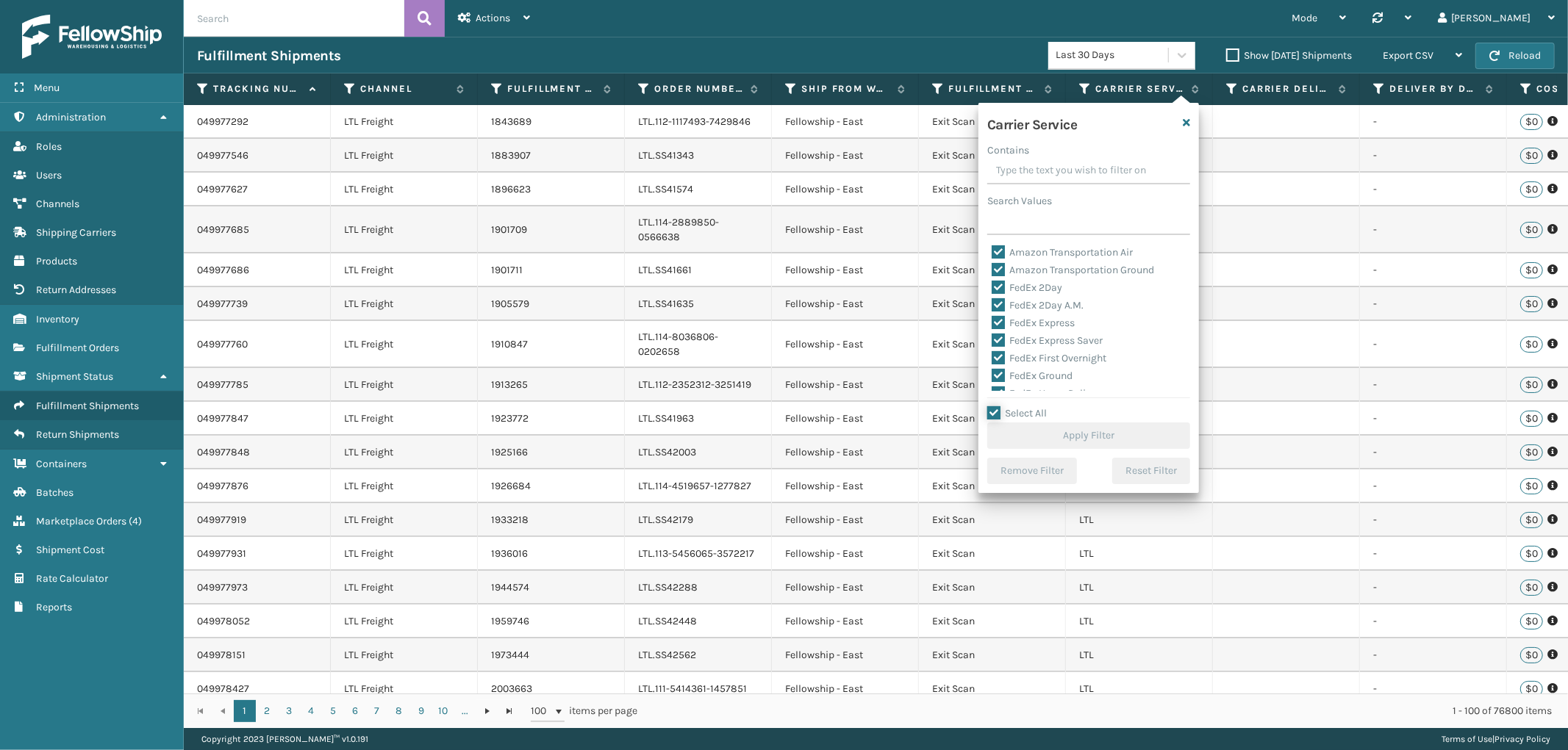
checkbox input "true"
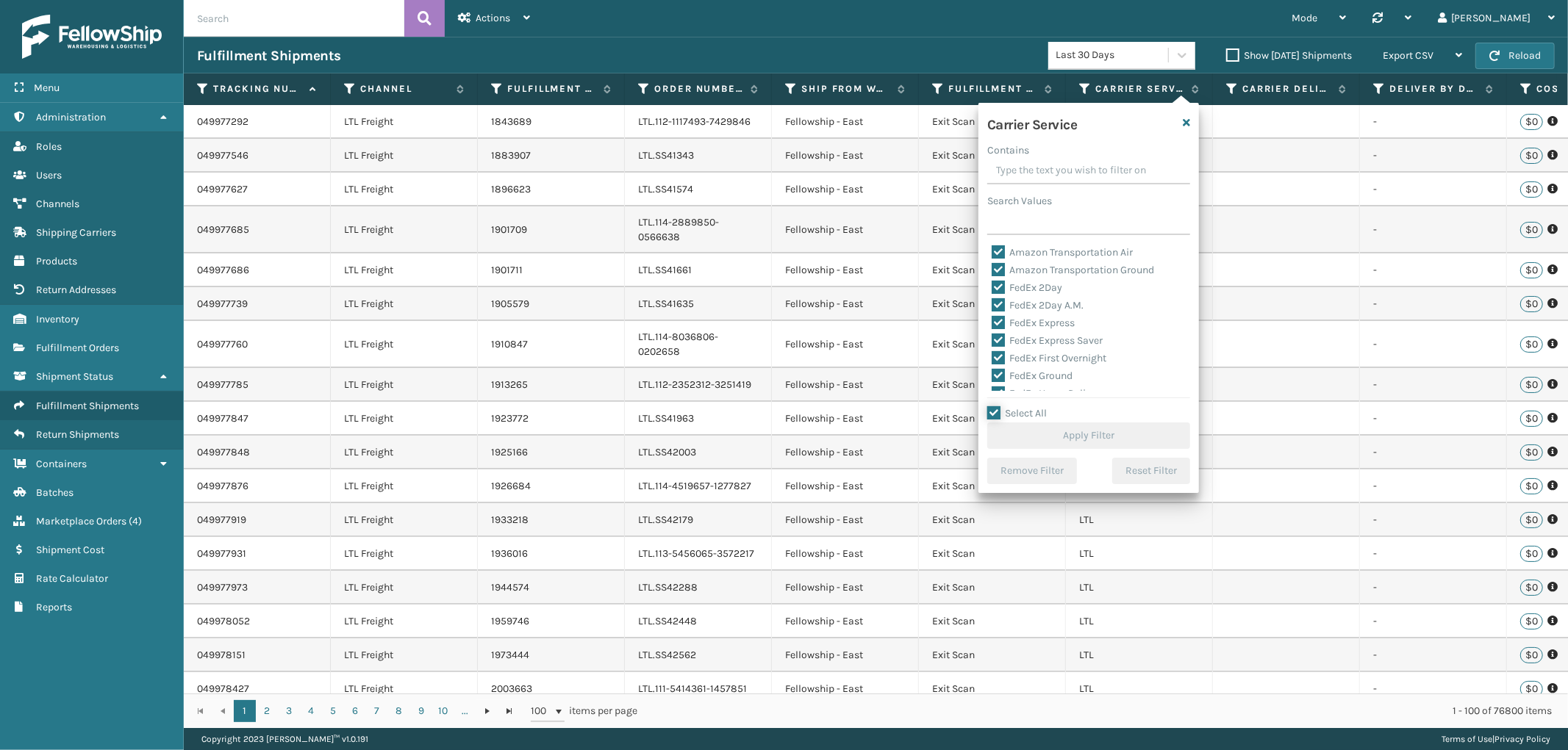
checkbox input "true"
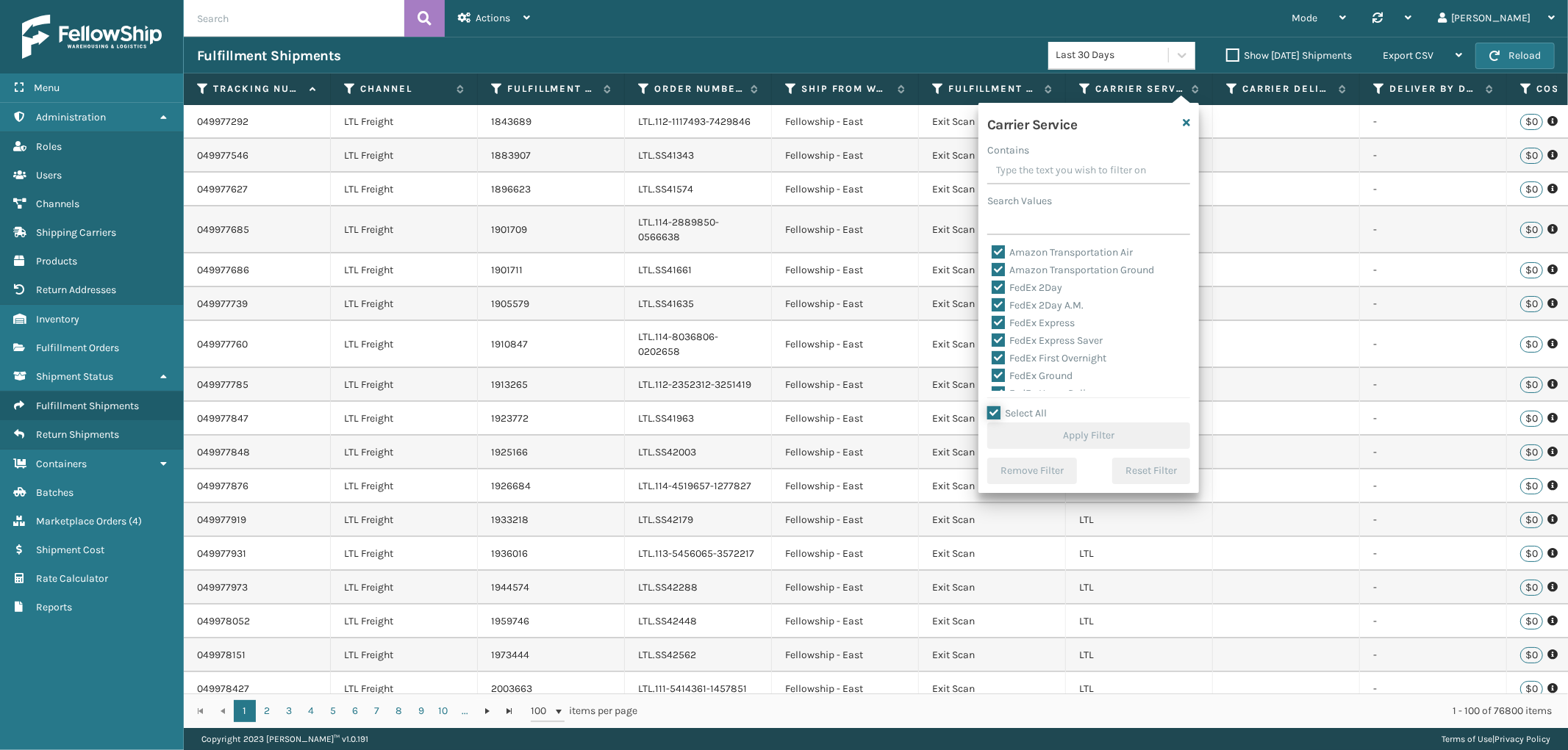
checkbox input "true"
click at [1011, 297] on label "LTL" at bounding box center [1007, 300] width 32 height 12
click at [992, 297] on input "LTL" at bounding box center [991, 297] width 1 height 9
checkbox input "false"
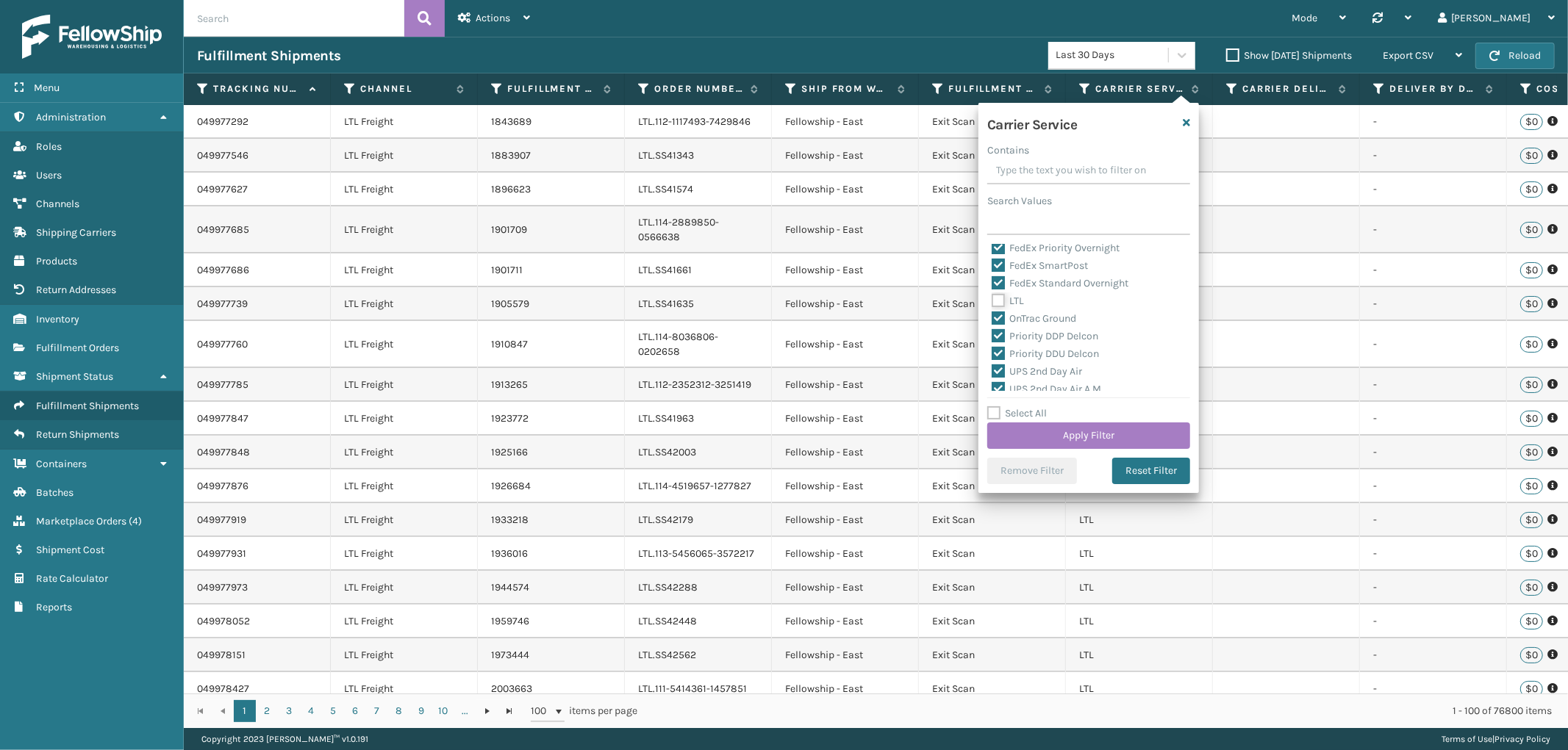
checkbox input "false"
click at [1086, 435] on button "Apply Filter" at bounding box center [1088, 435] width 203 height 27
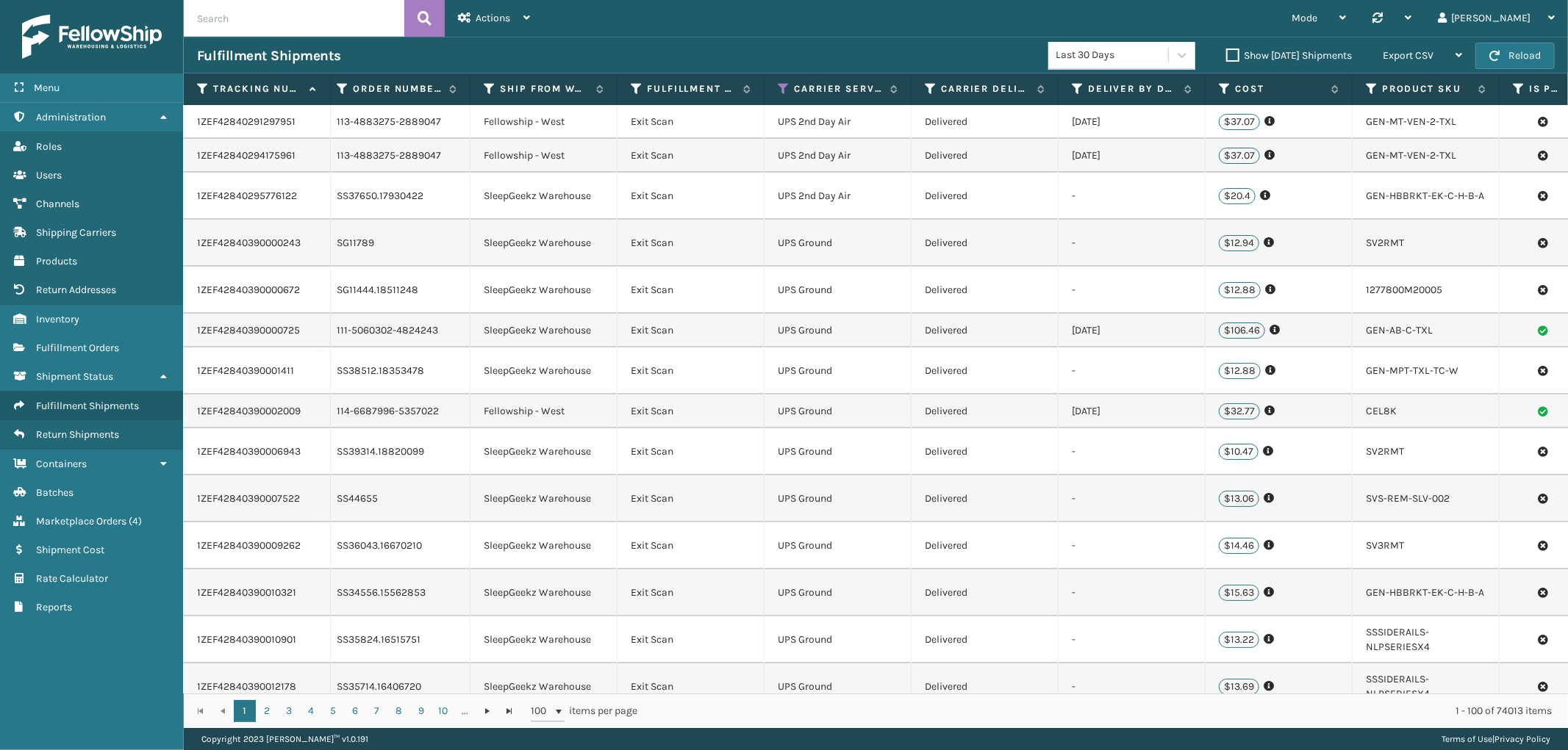
scroll to position [0, 714]
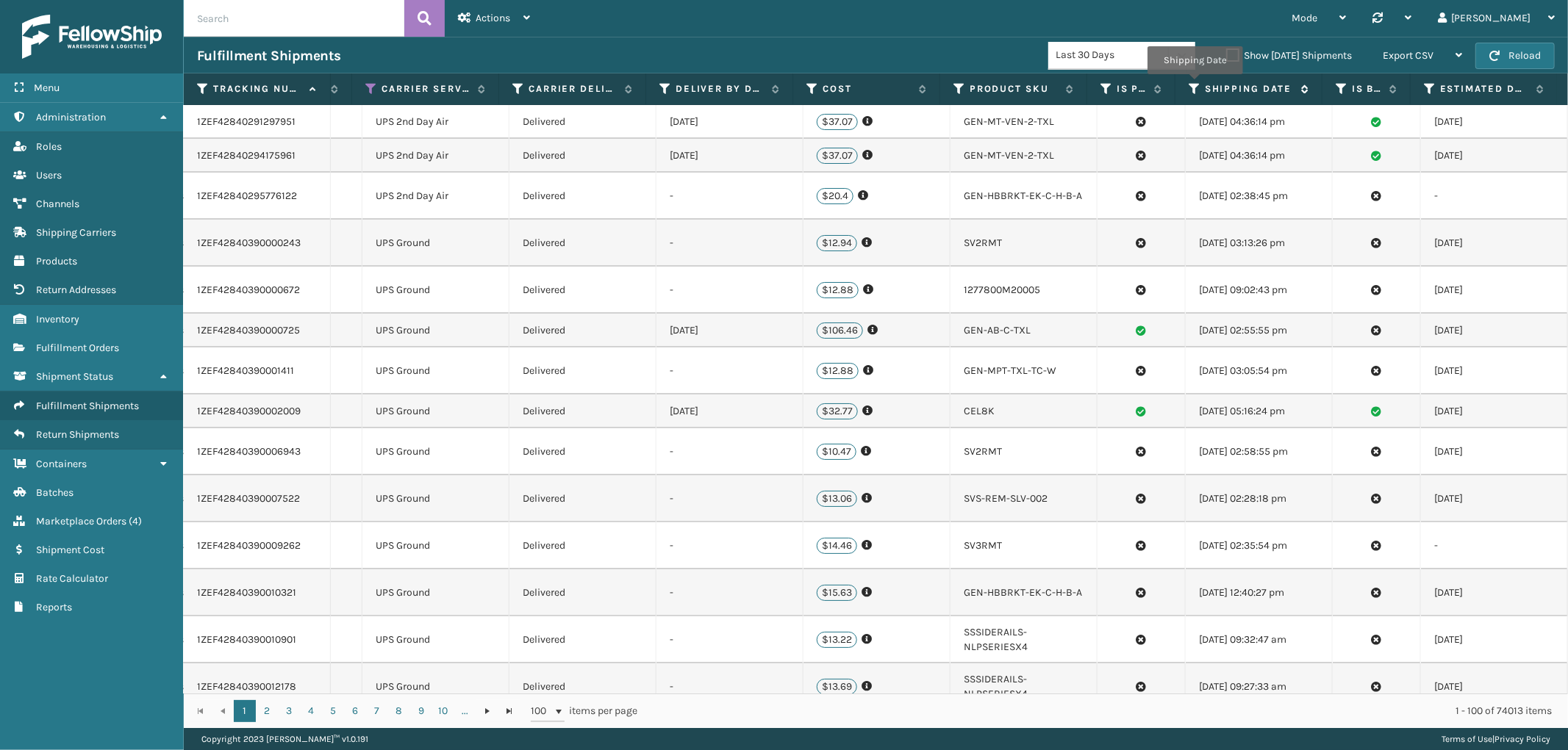
click at [1194, 85] on icon at bounding box center [1194, 88] width 12 height 13
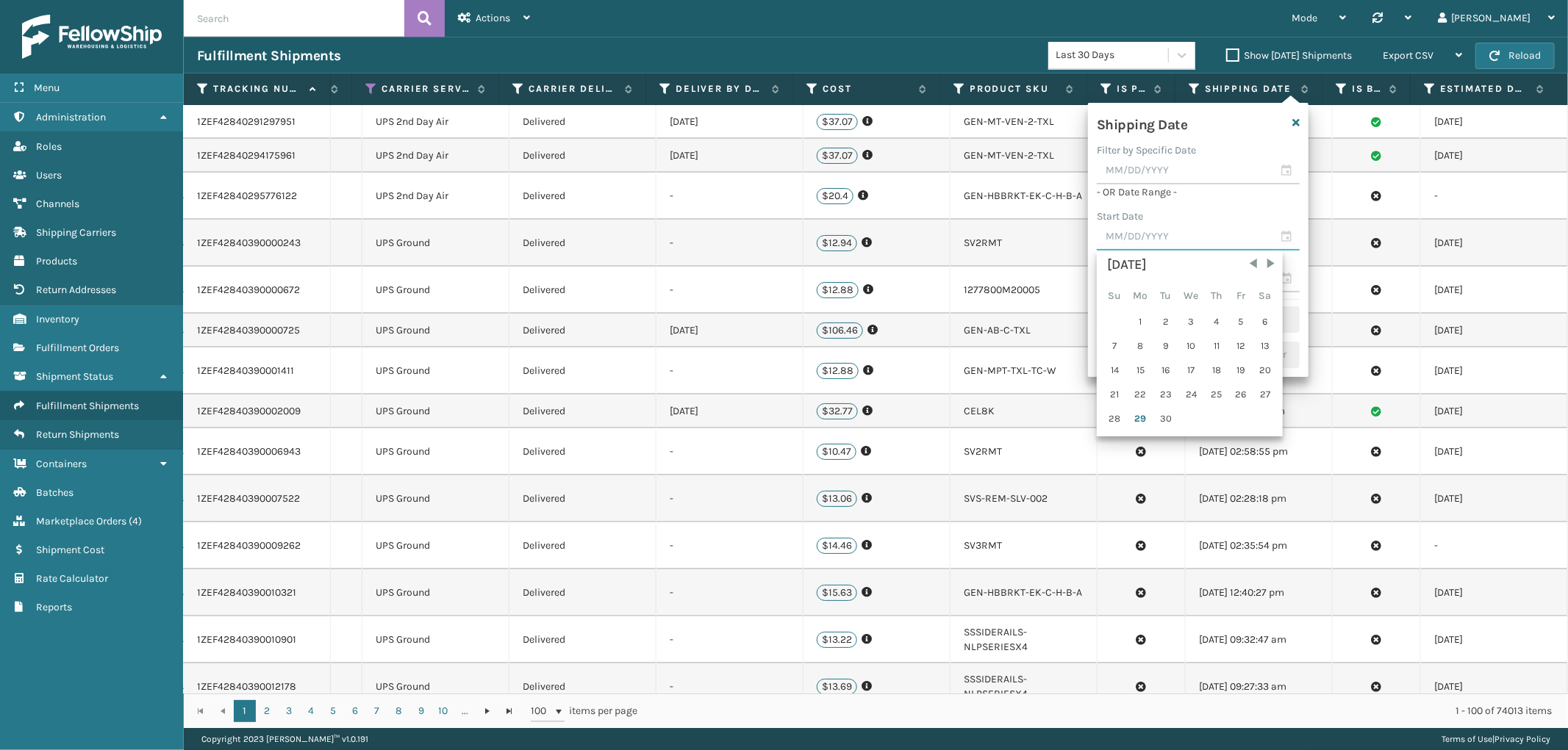
click at [1147, 244] on input "text" at bounding box center [1198, 237] width 203 height 27
click at [1216, 317] on div "4" at bounding box center [1217, 322] width 22 height 22
type input "[DATE]"
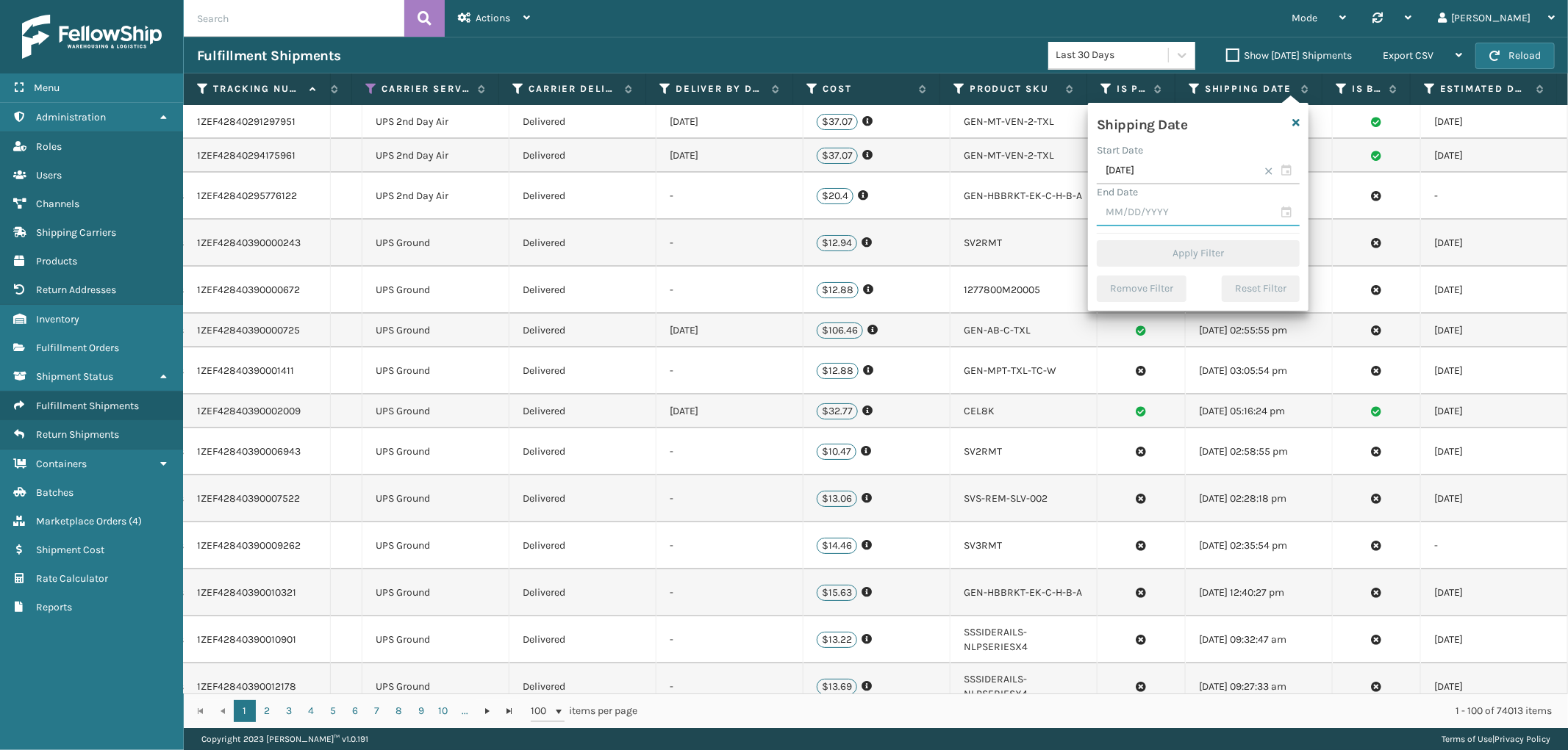
click at [1172, 211] on input "text" at bounding box center [1198, 213] width 203 height 27
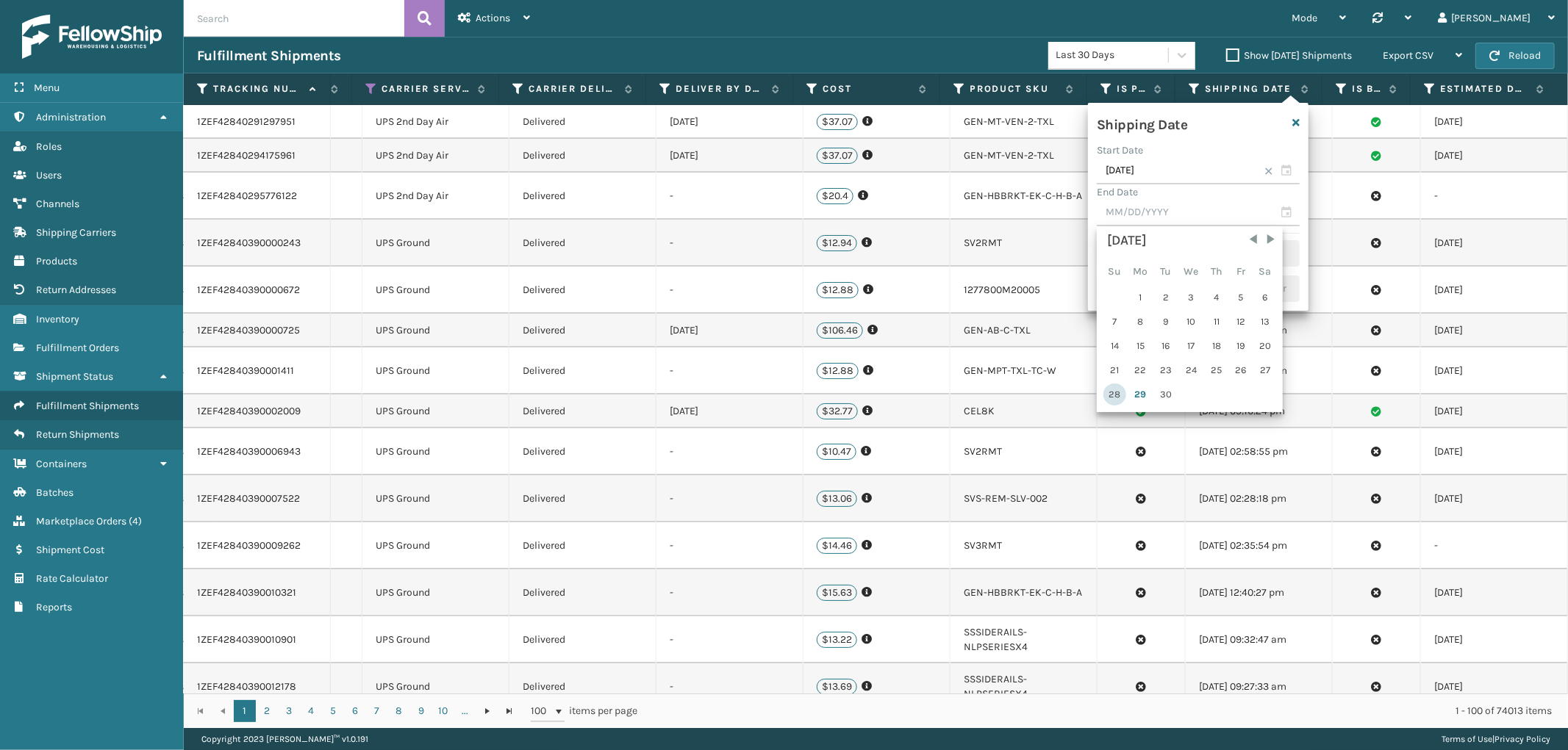
click at [1119, 388] on div "28" at bounding box center [1115, 394] width 22 height 22
type input "[DATE]"
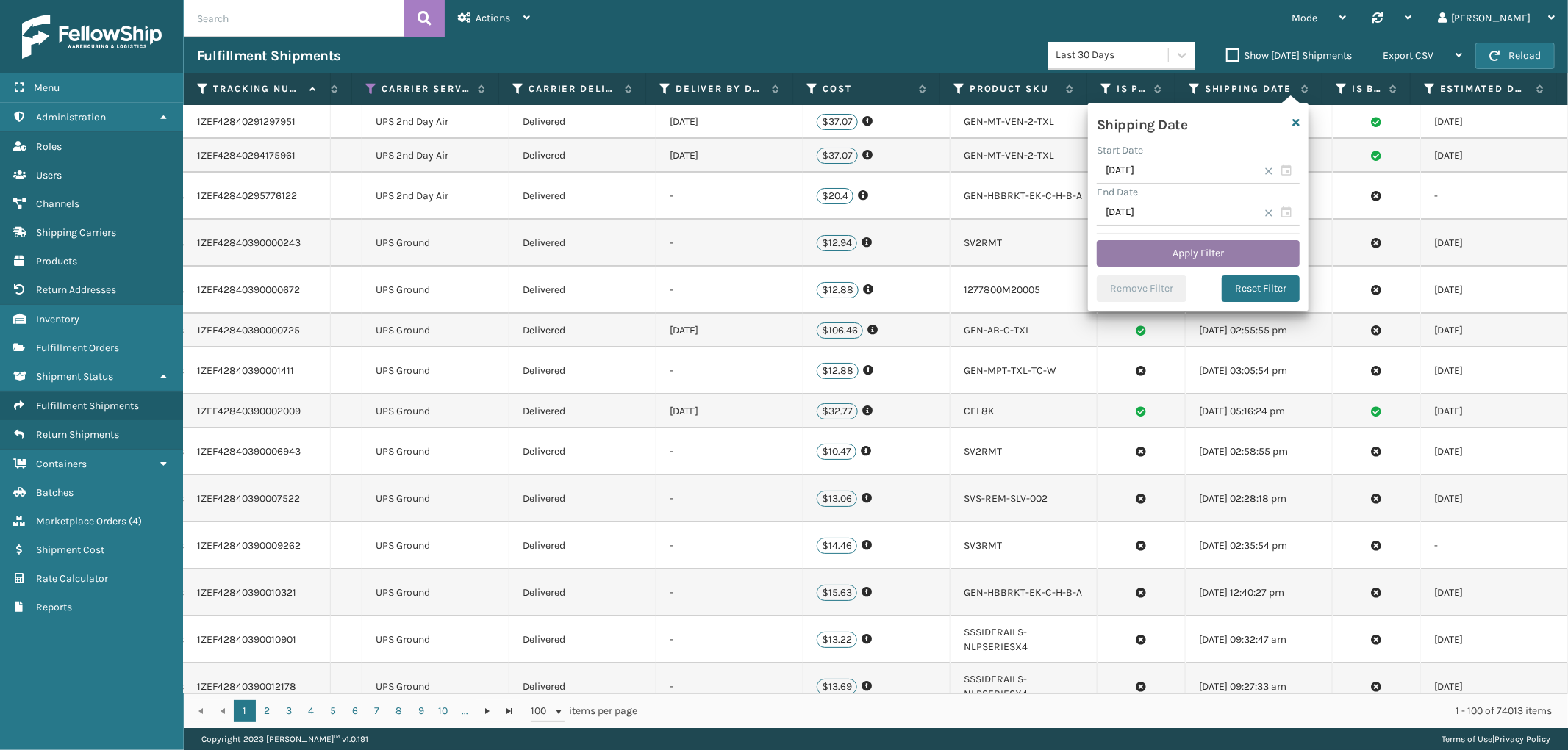
click at [1178, 247] on button "Apply Filter" at bounding box center [1198, 253] width 203 height 27
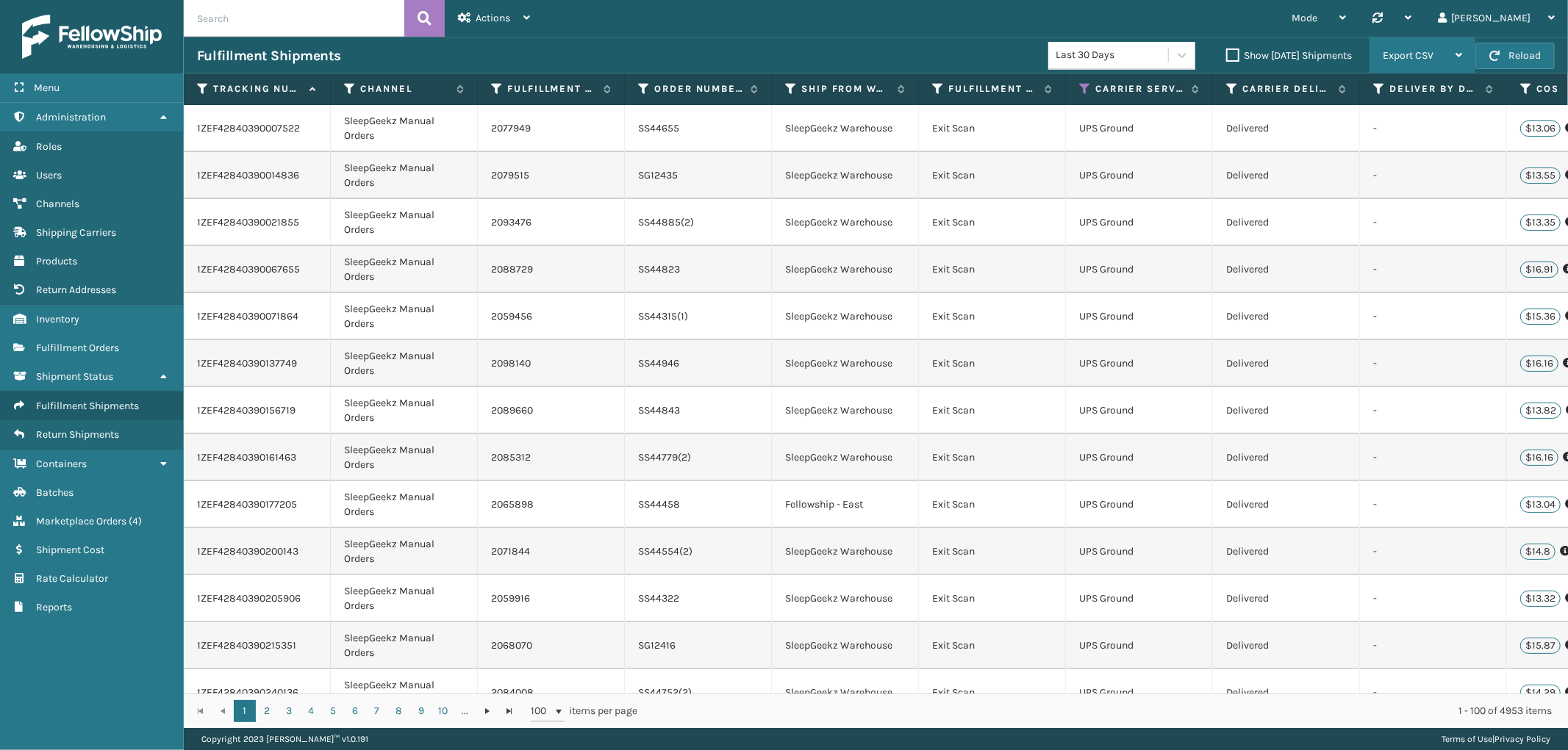
click at [1398, 56] on span "Export CSV" at bounding box center [1407, 55] width 51 height 12
click at [1347, 120] on li "Export All Pages" at bounding box center [1375, 135] width 197 height 40
click at [880, 17] on div "Mode Regular Mode Picking Mode Labeling Mode Palletizing Mode Exit Scan Mode Sy…" at bounding box center [1055, 18] width 1025 height 37
